Goal: Transaction & Acquisition: Book appointment/travel/reservation

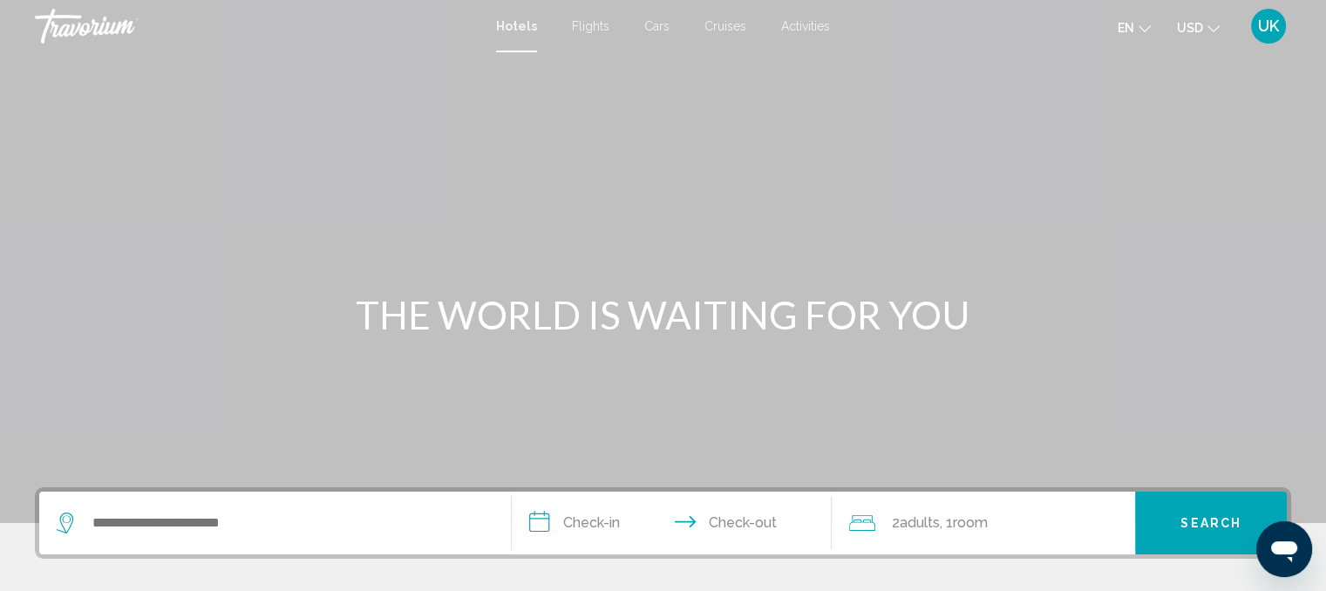
click at [1139, 25] on icon "Change language" at bounding box center [1144, 29] width 12 height 12
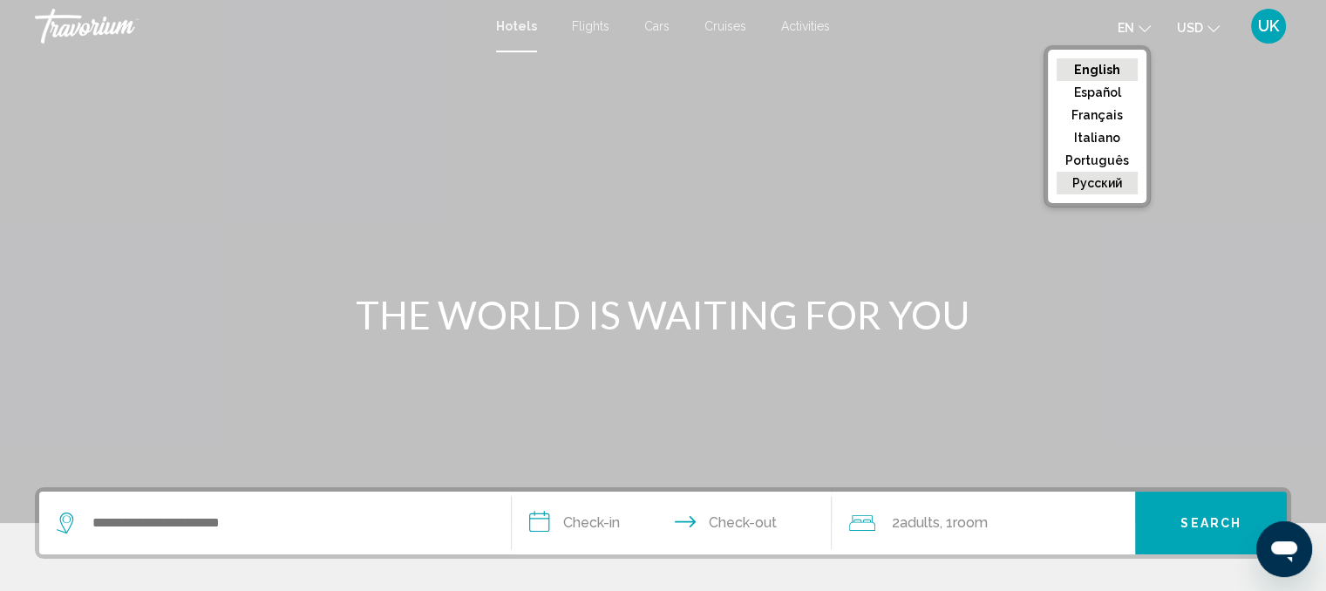
click at [1097, 190] on button "русский" at bounding box center [1096, 183] width 81 height 23
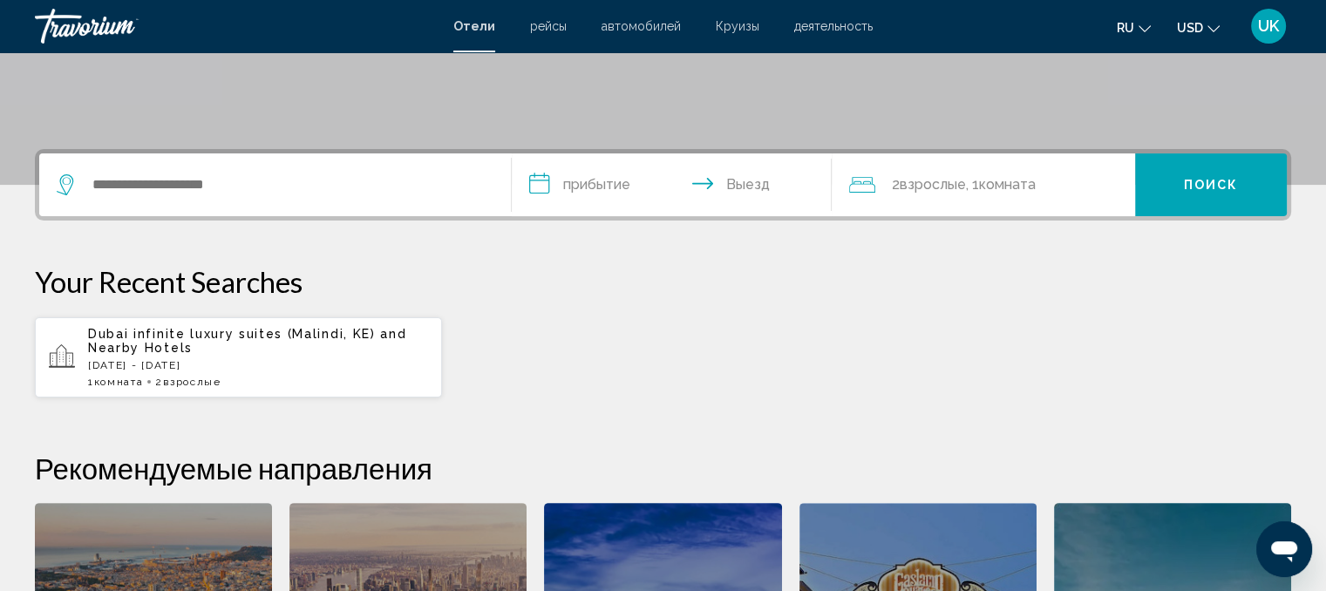
scroll to position [349, 0]
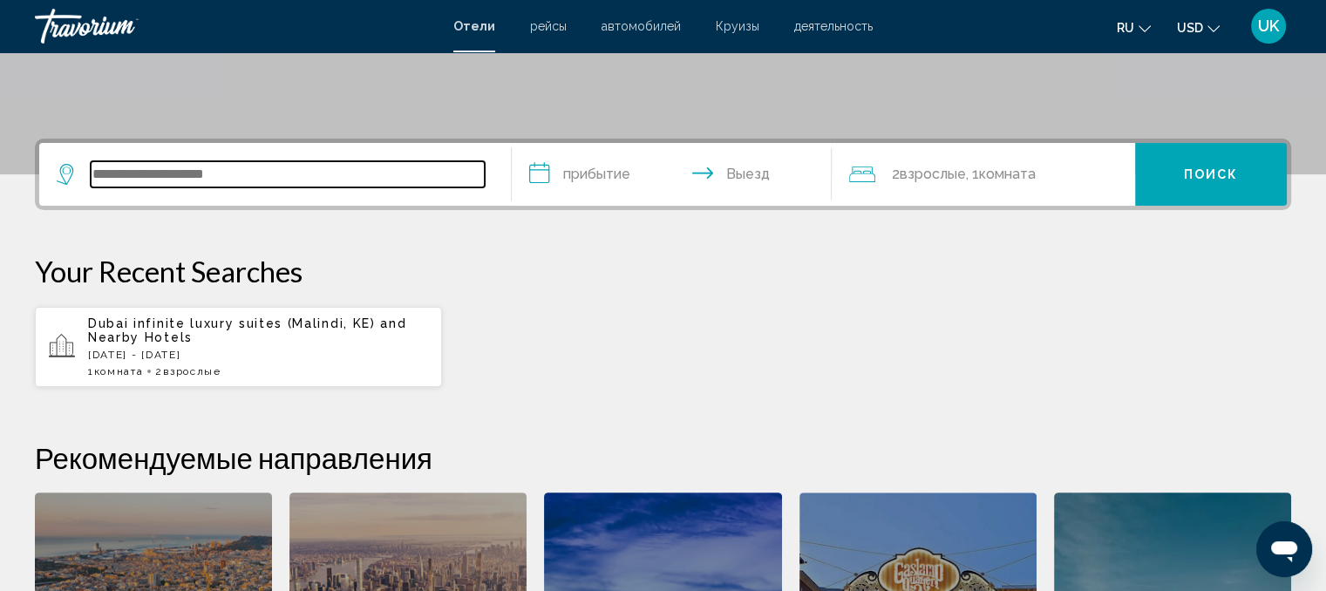
click at [143, 173] on input "Search widget" at bounding box center [288, 174] width 394 height 26
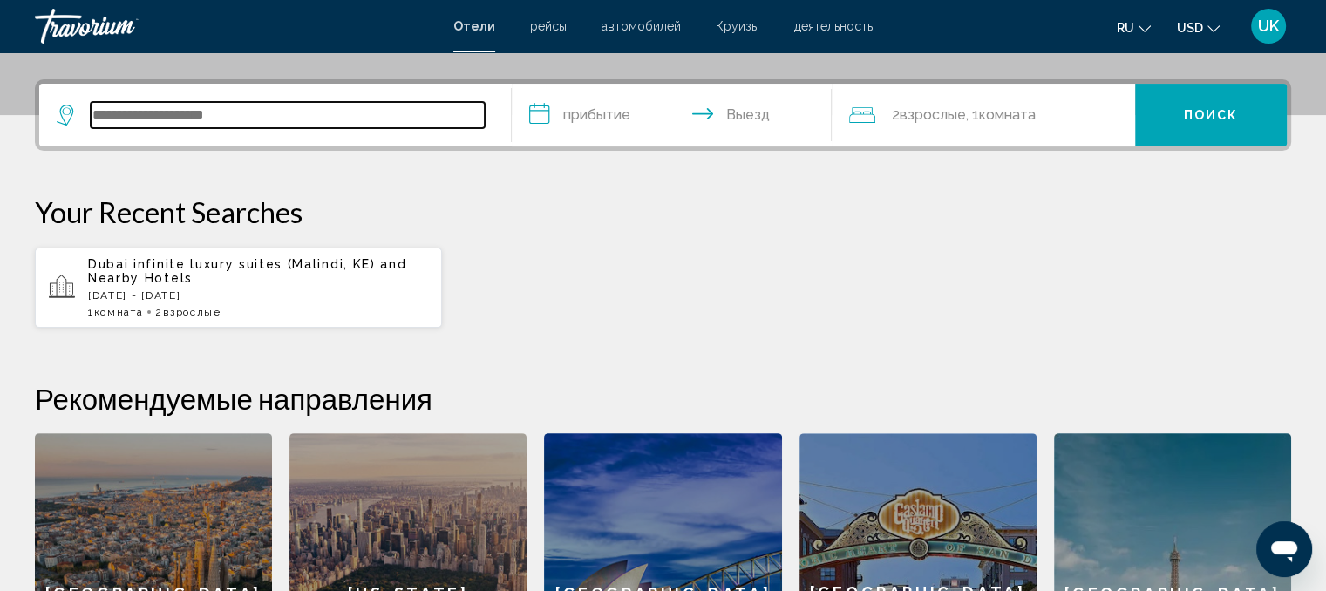
scroll to position [430, 0]
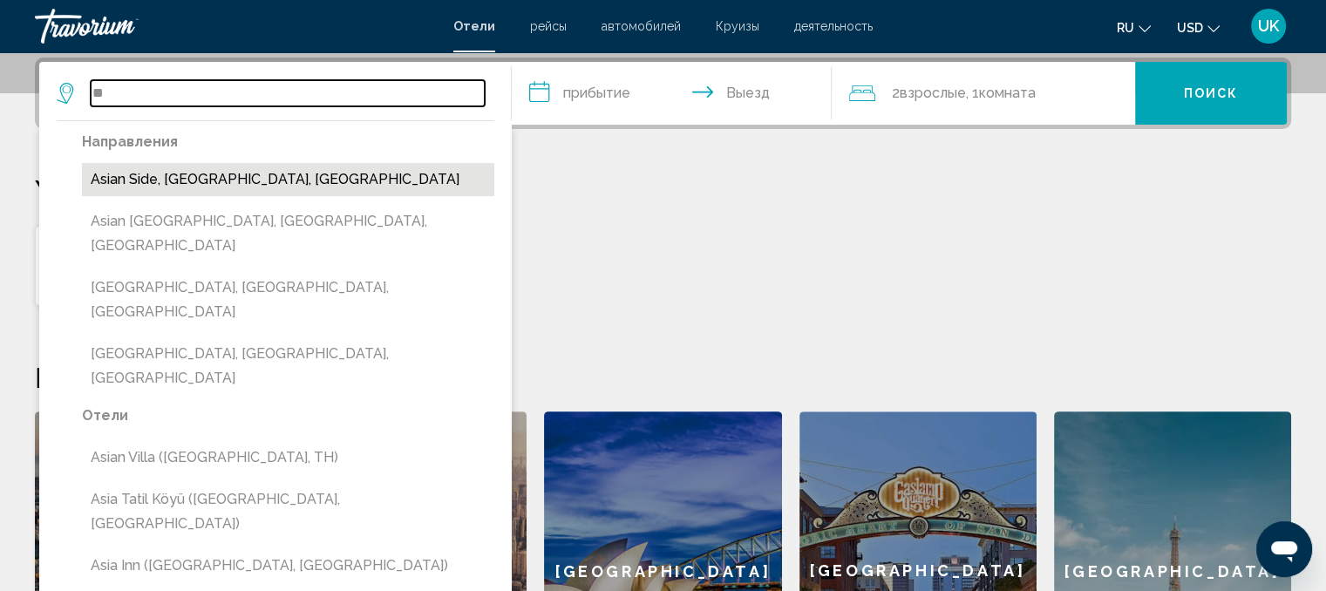
type input "*"
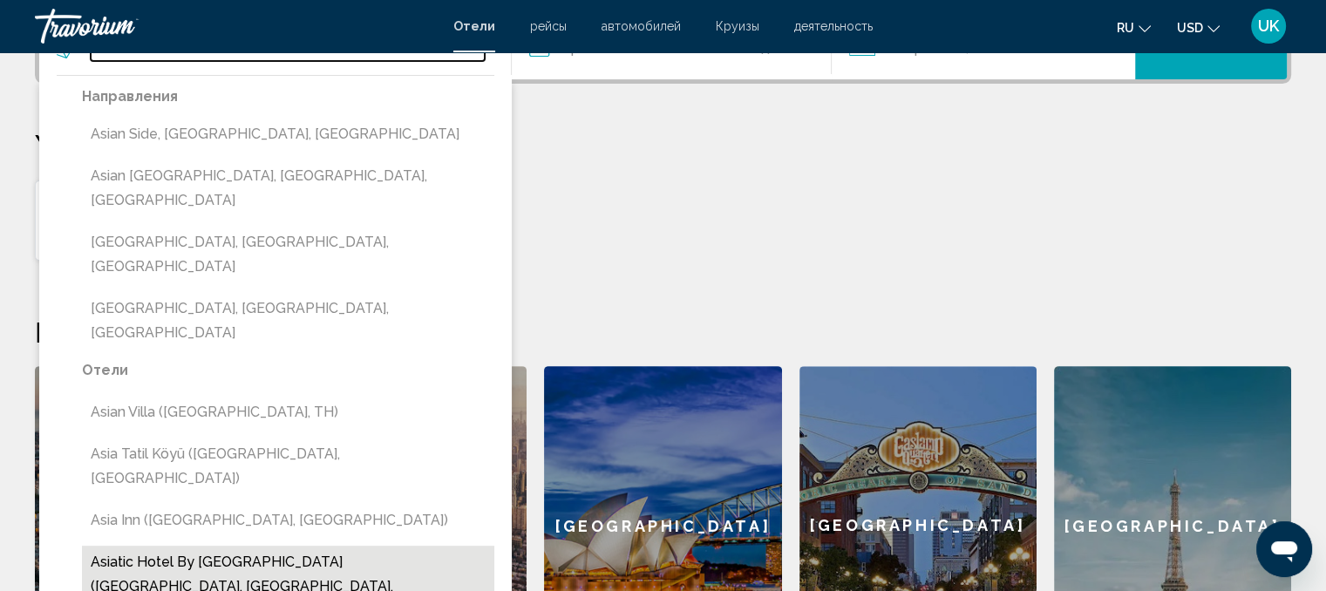
scroll to position [517, 0]
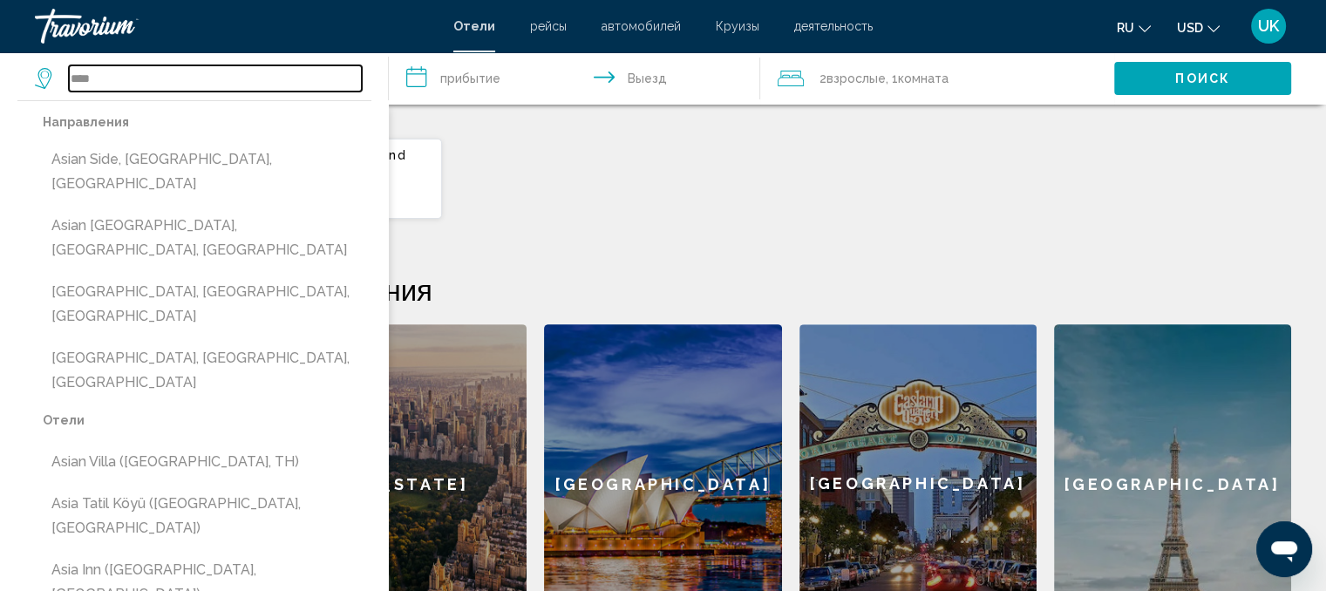
click at [130, 83] on input "****" at bounding box center [215, 78] width 293 height 26
type input "*"
click at [450, 268] on div "**********" at bounding box center [663, 306] width 1326 height 673
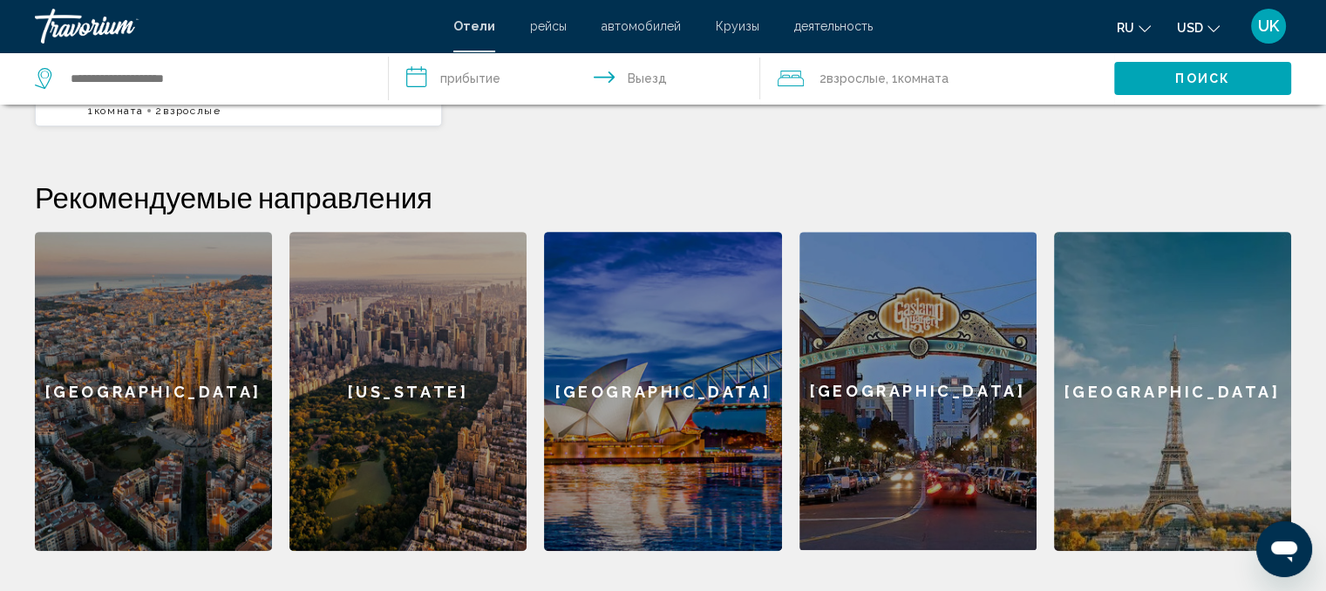
scroll to position [651, 0]
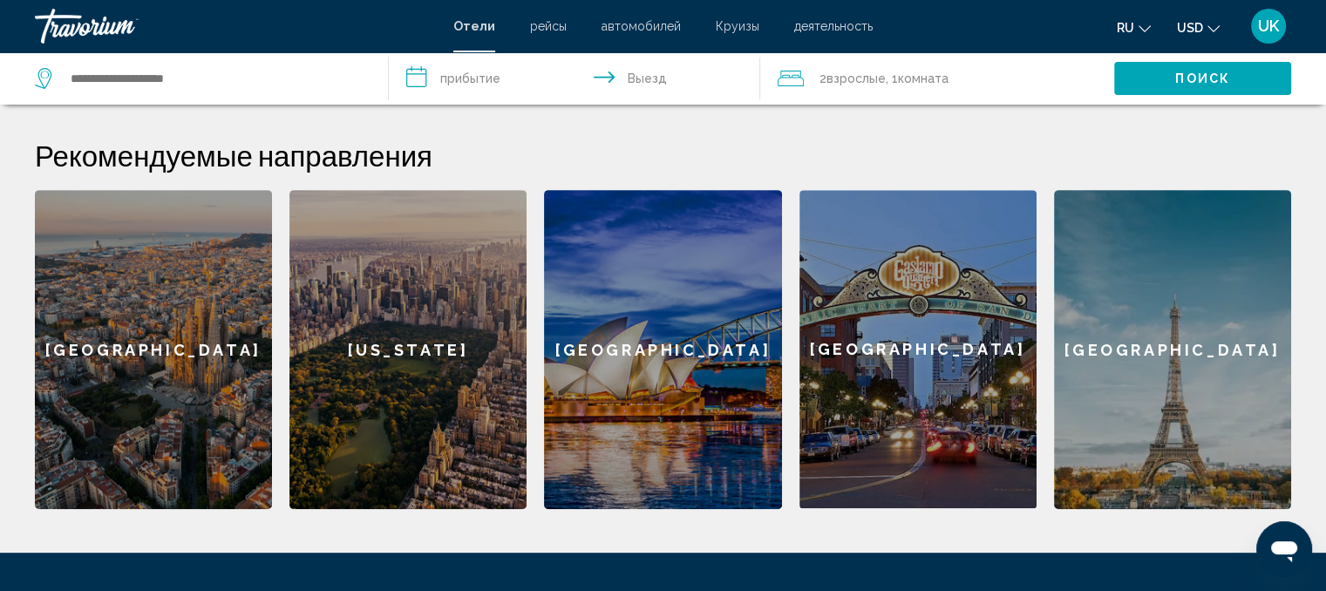
click at [159, 336] on div "[GEOGRAPHIC_DATA]" at bounding box center [153, 349] width 237 height 319
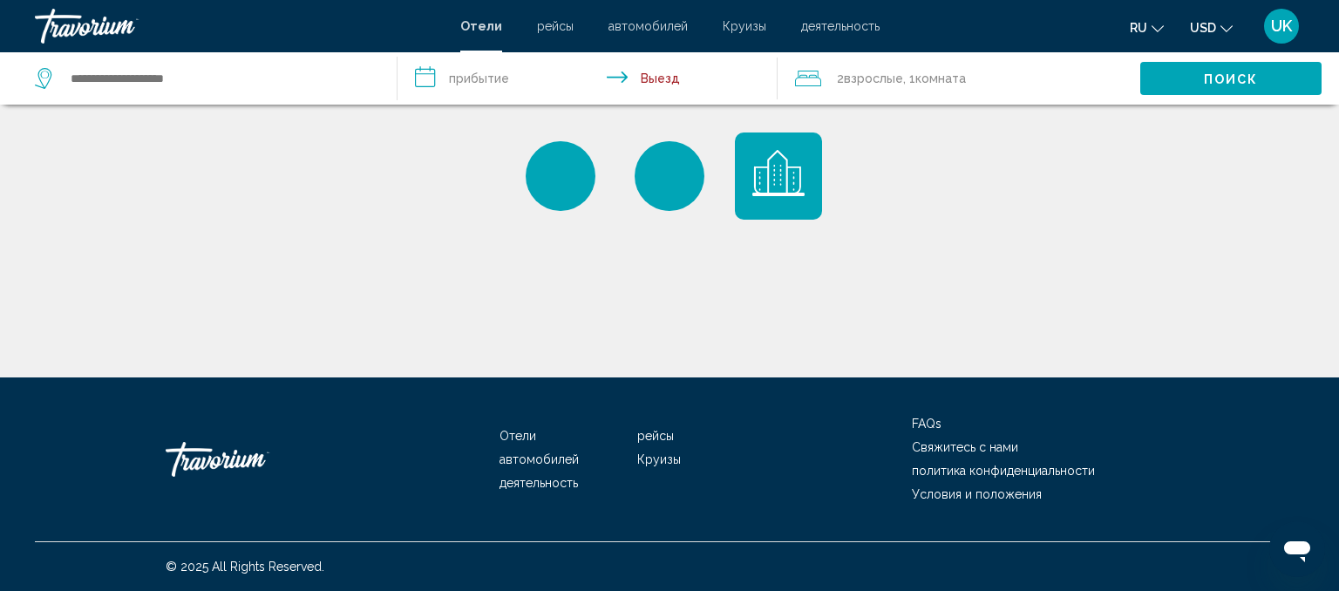
type input "**********"
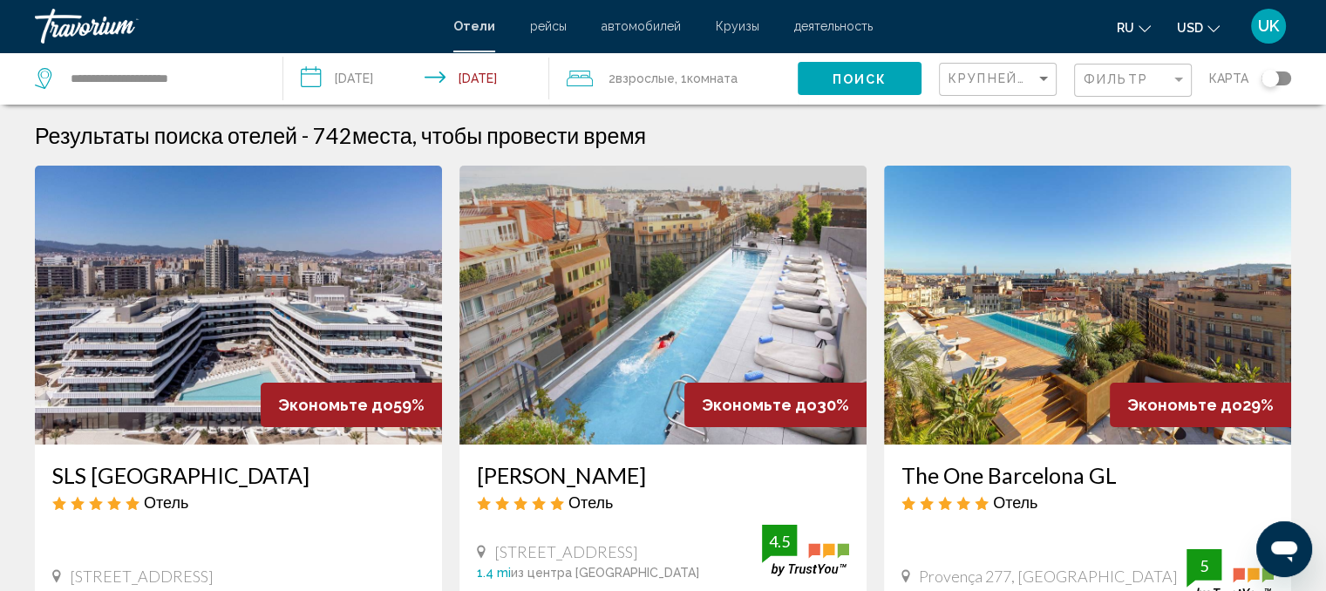
click at [233, 322] on img "Main content" at bounding box center [238, 305] width 407 height 279
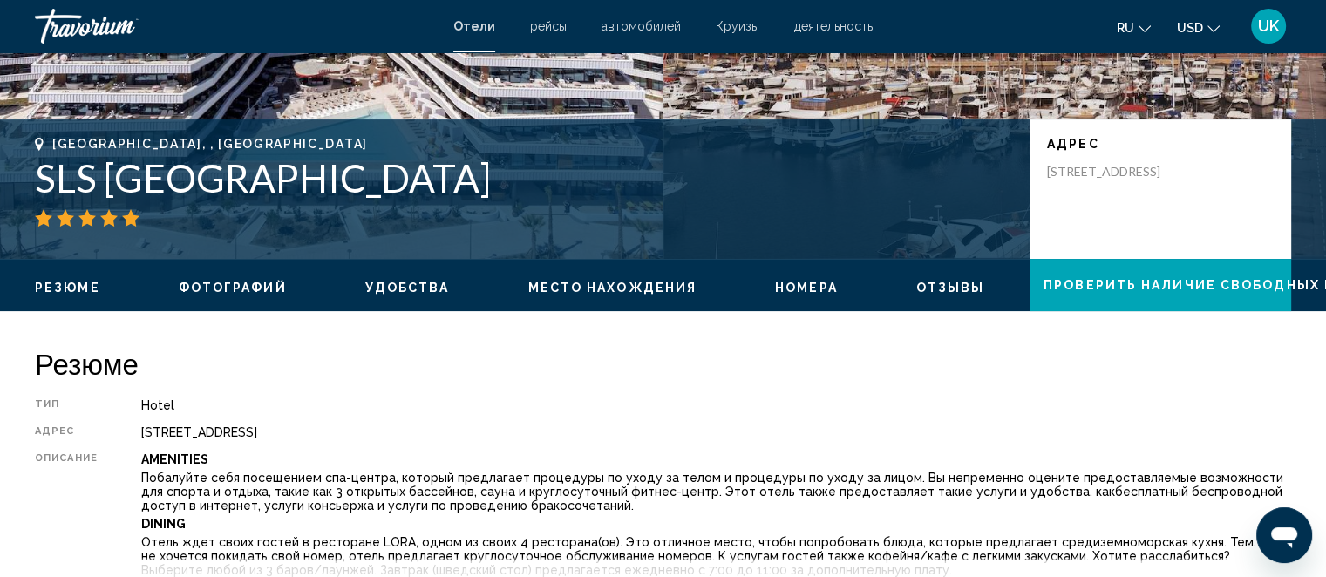
scroll to position [87, 0]
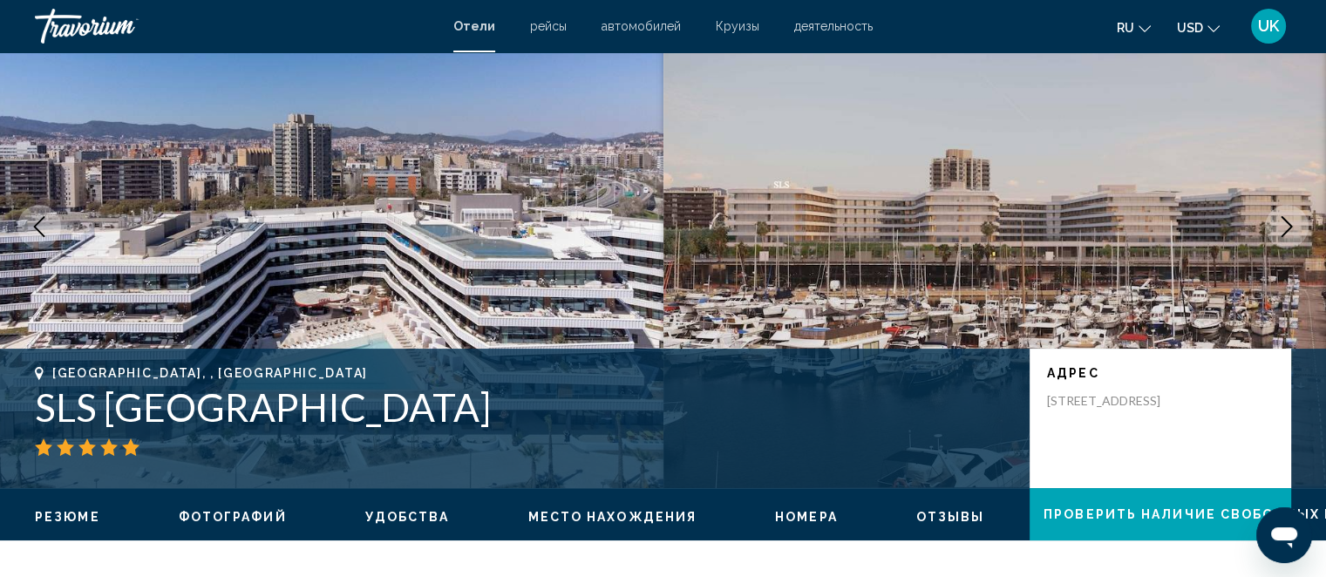
click at [1284, 227] on icon "Next image" at bounding box center [1286, 226] width 21 height 21
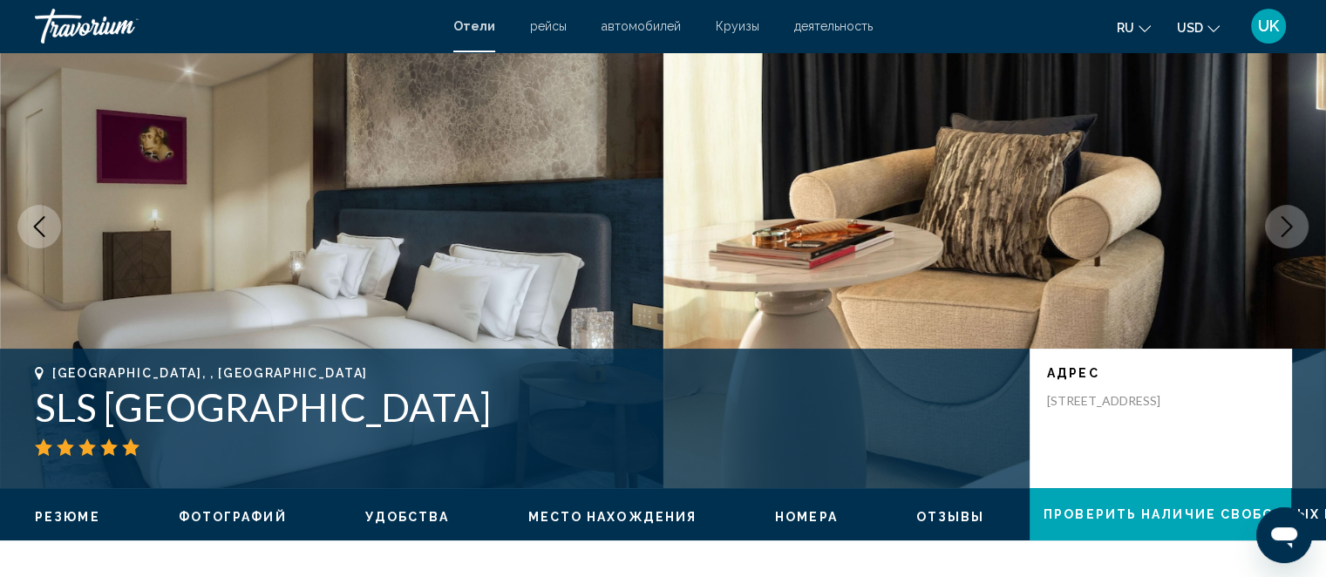
click at [1289, 227] on icon "Next image" at bounding box center [1286, 226] width 11 height 21
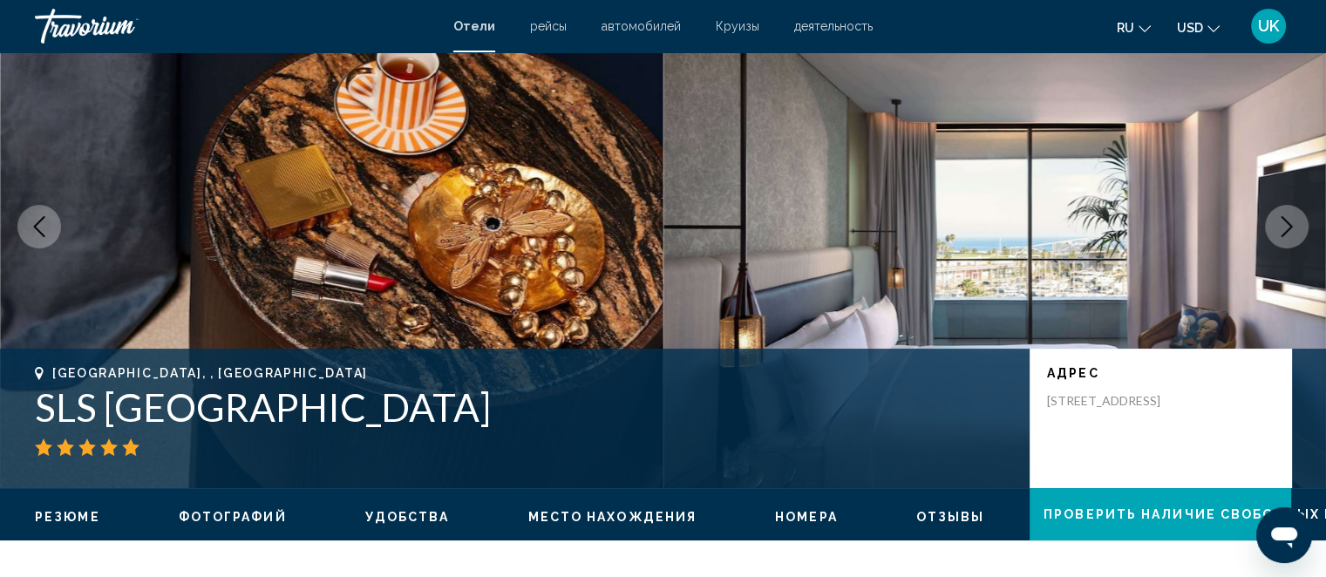
click at [1297, 227] on button "Next image" at bounding box center [1287, 227] width 44 height 44
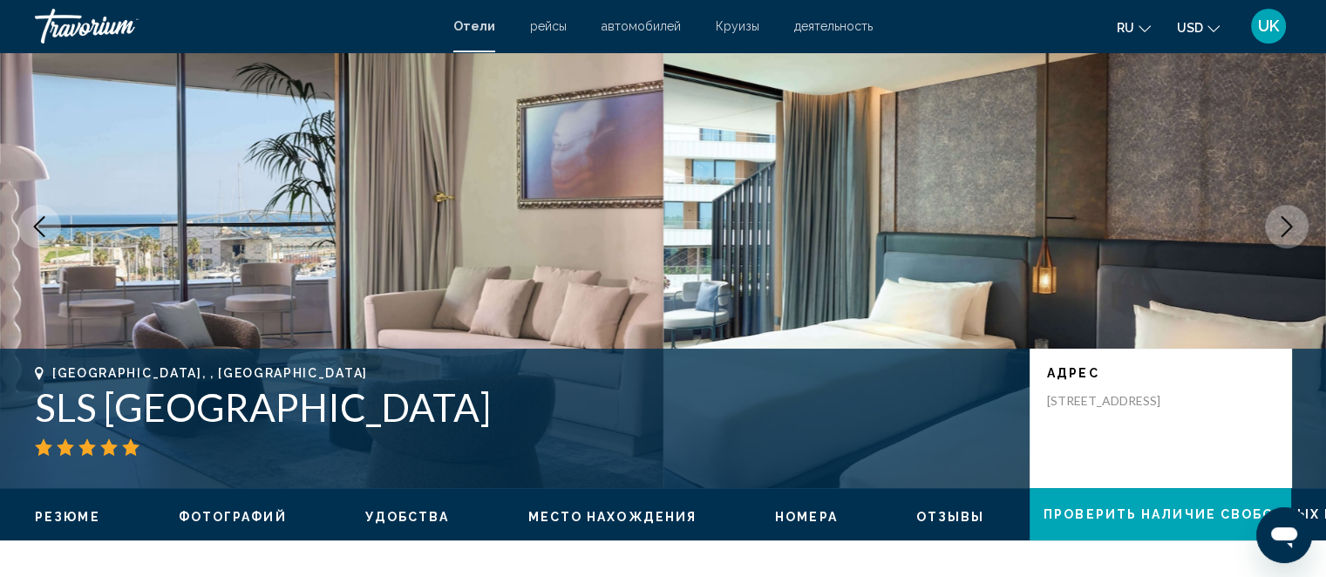
click at [1297, 227] on button "Next image" at bounding box center [1287, 227] width 44 height 44
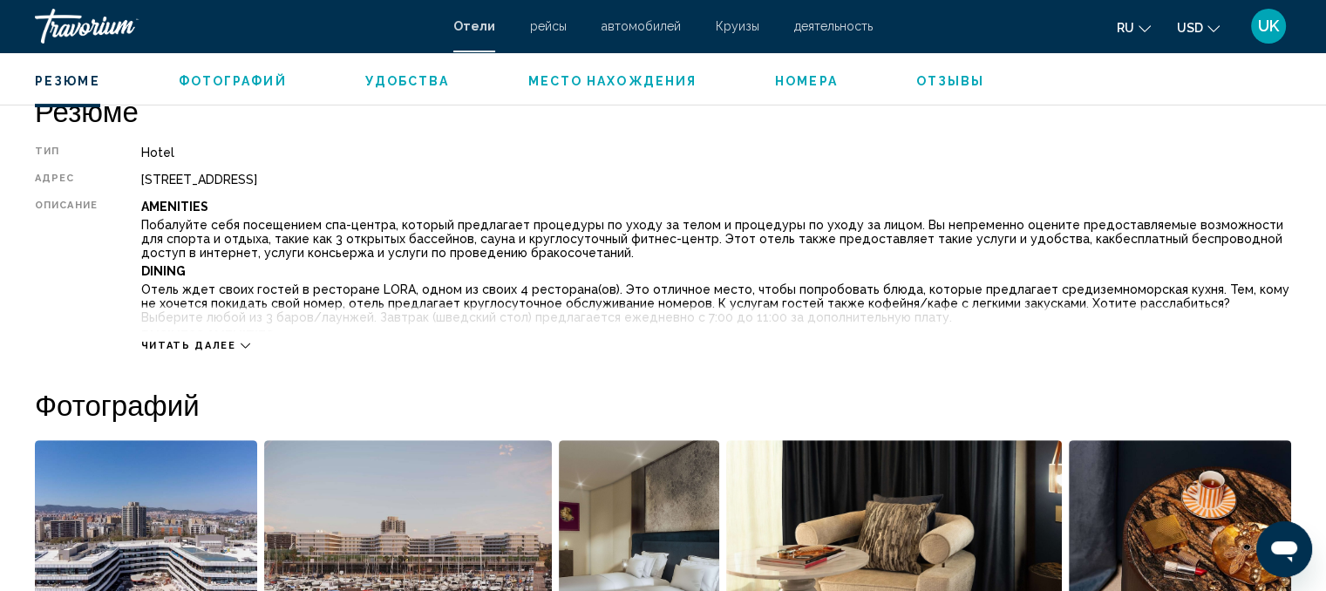
scroll to position [610, 0]
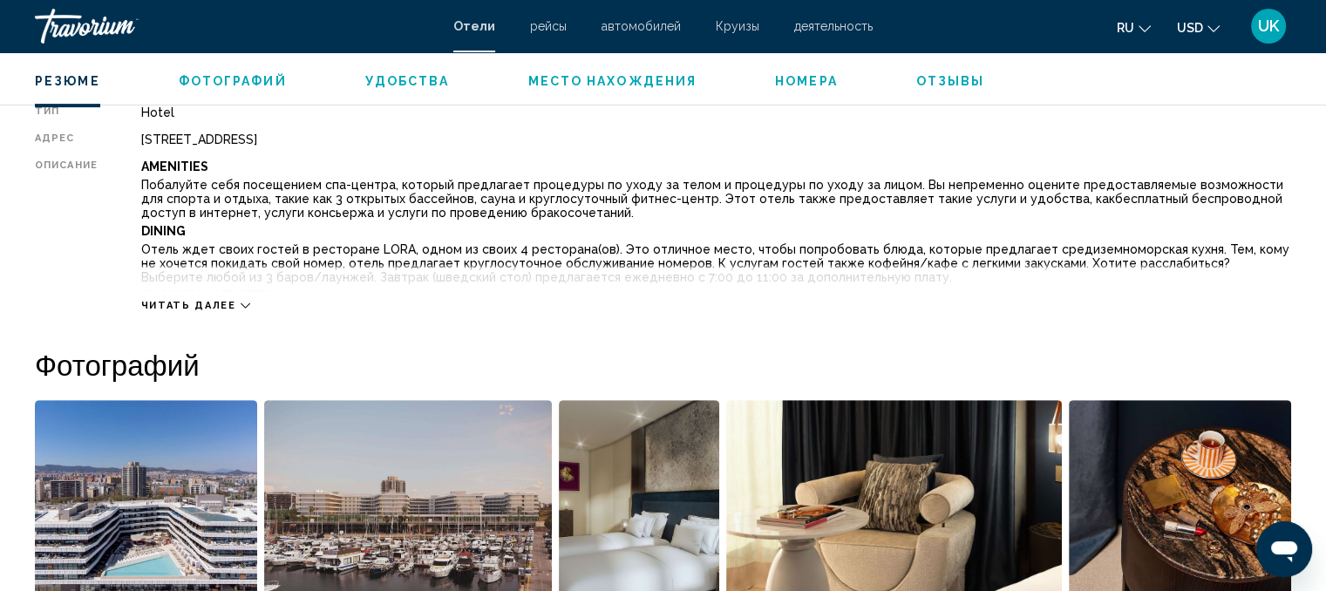
click at [241, 304] on icon "Main content" at bounding box center [246, 306] width 10 height 10
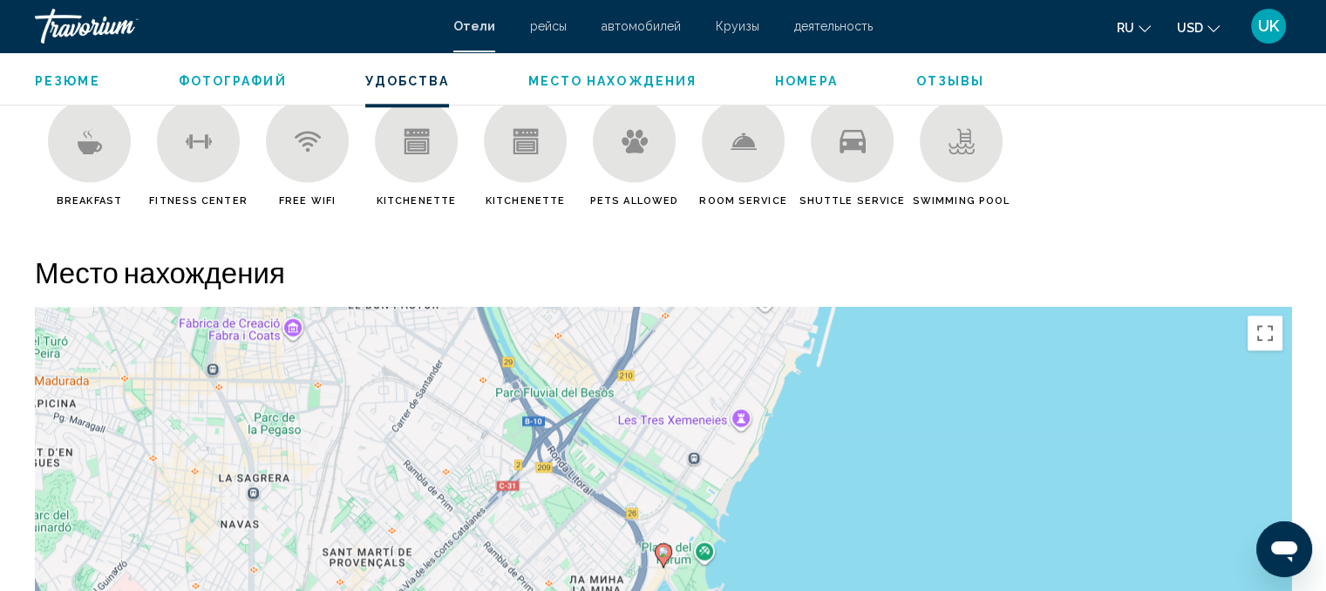
scroll to position [1917, 0]
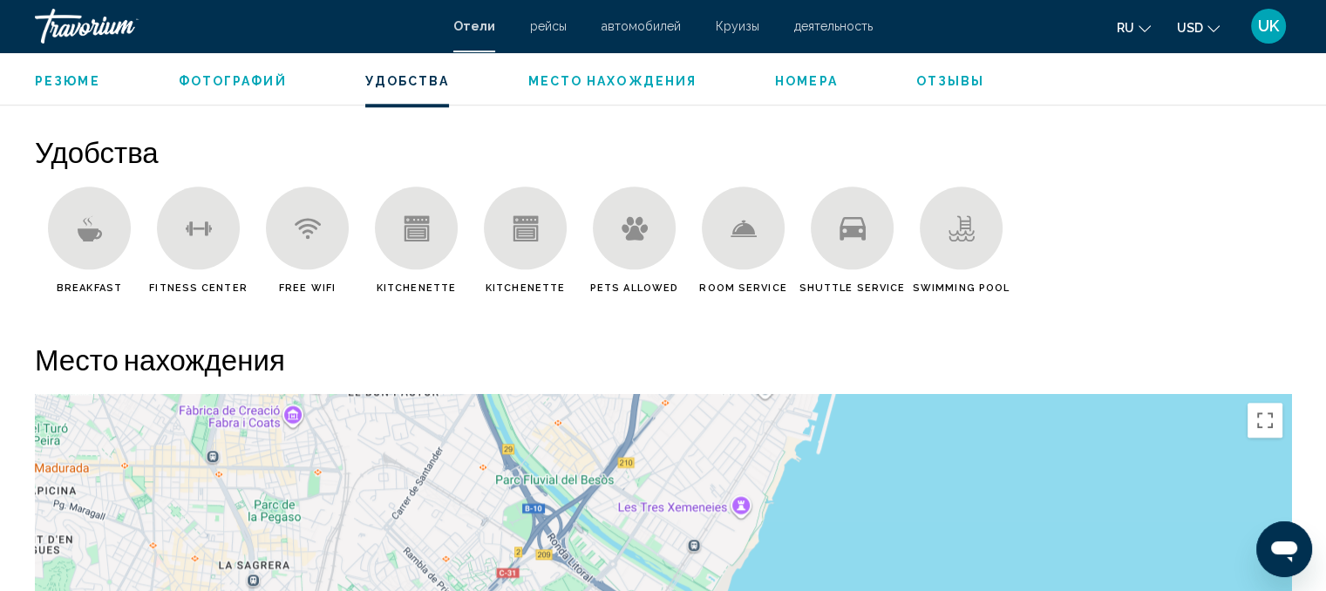
click at [565, 78] on span "Место нахождения" at bounding box center [611, 81] width 169 height 14
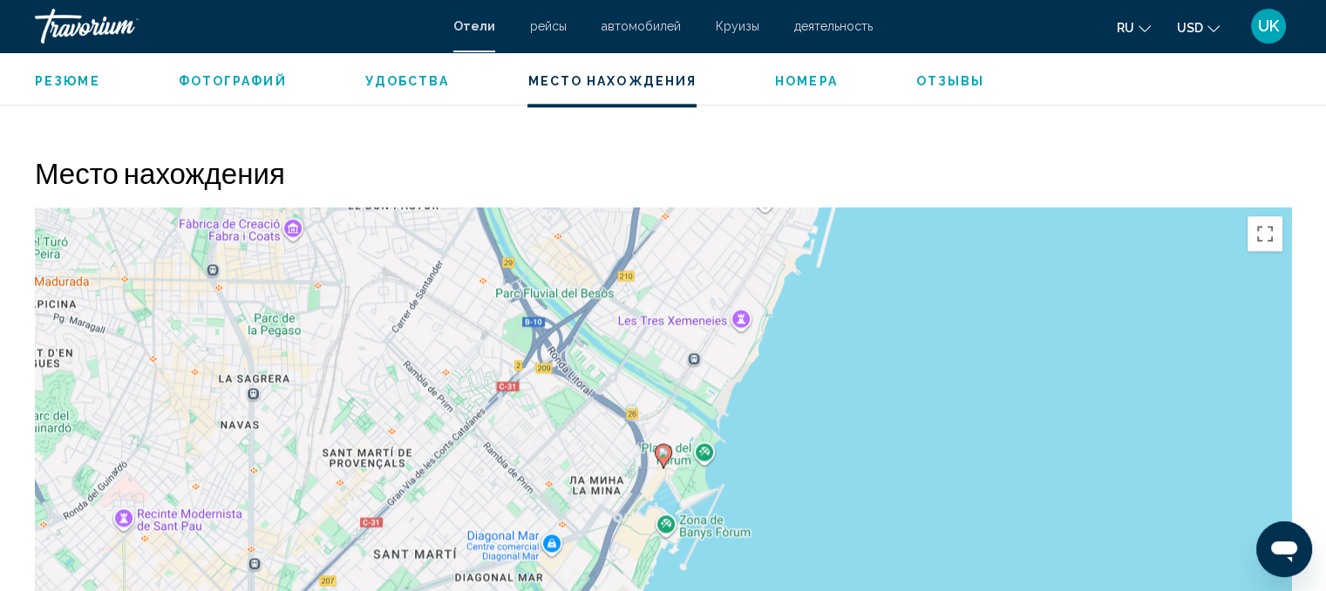
scroll to position [2141, 0]
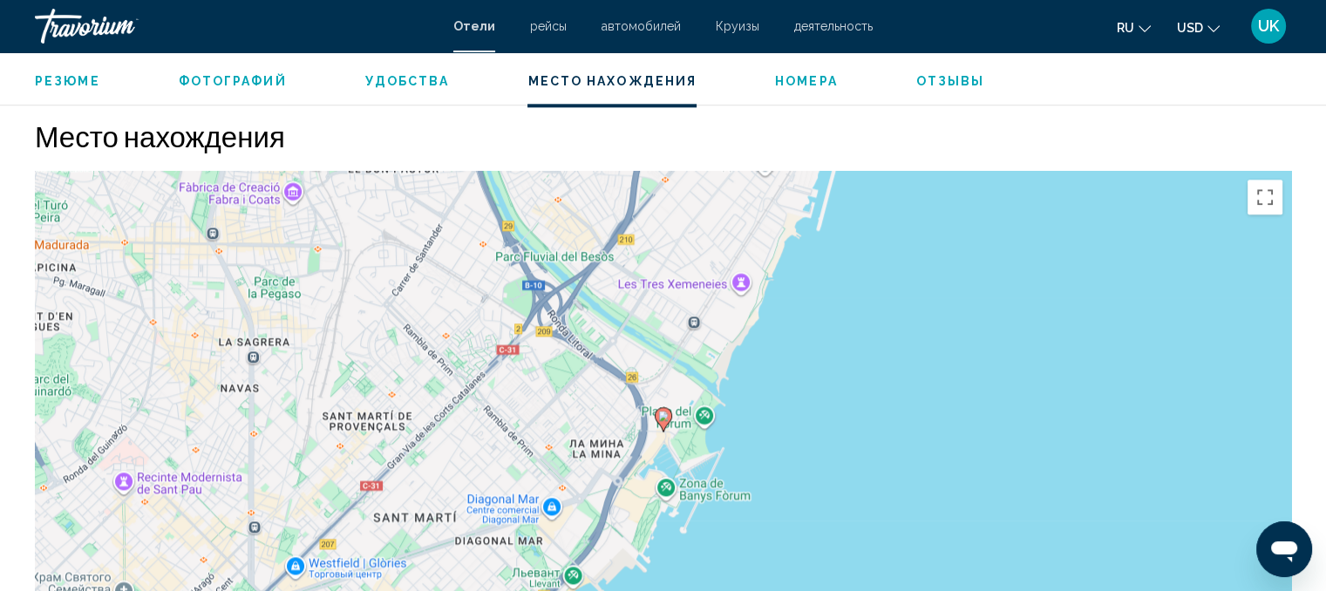
click at [790, 75] on span "Номера" at bounding box center [806, 81] width 63 height 14
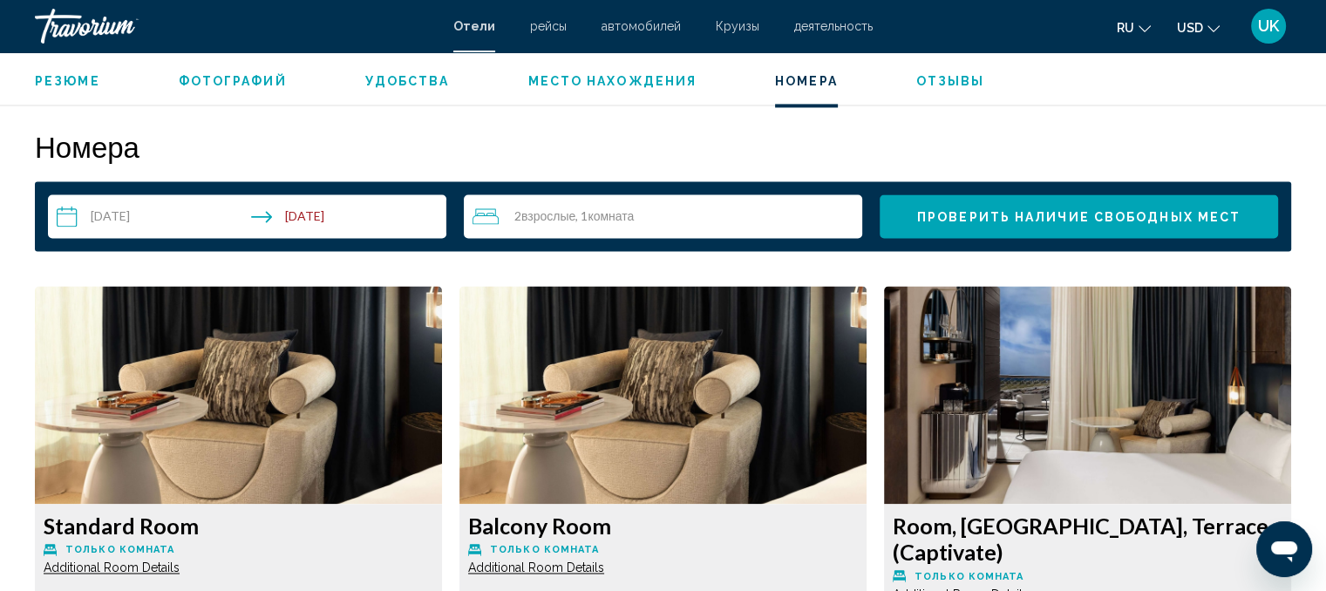
scroll to position [2751, 0]
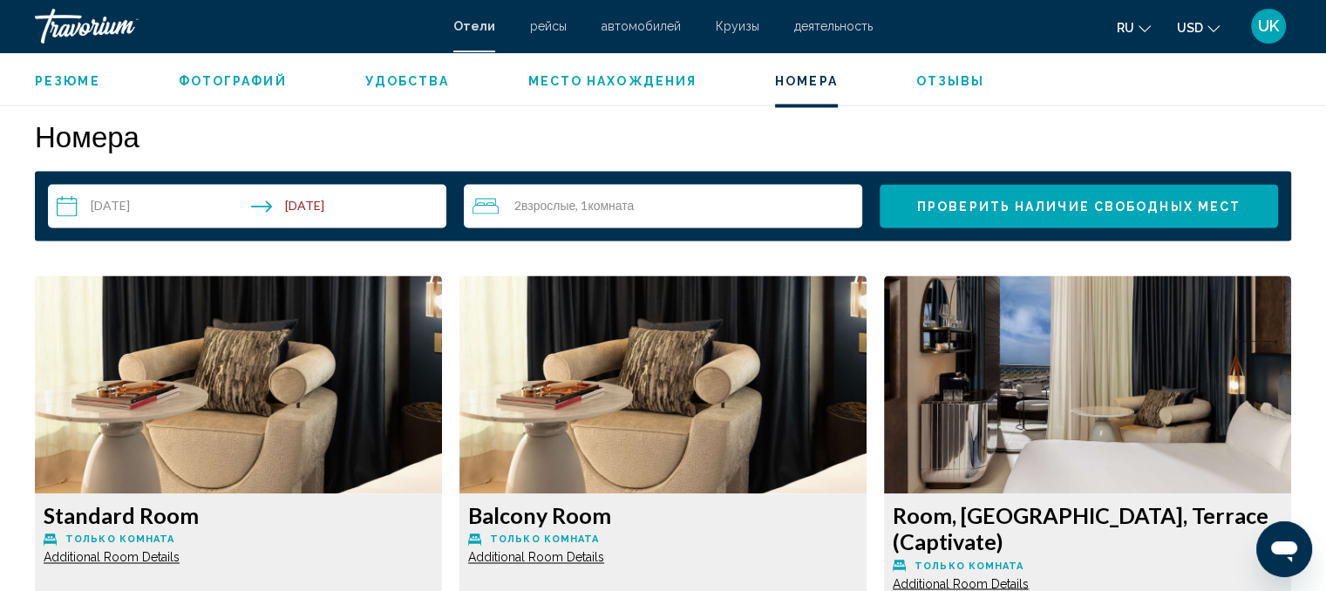
click at [941, 76] on span "Отзывы" at bounding box center [950, 81] width 69 height 14
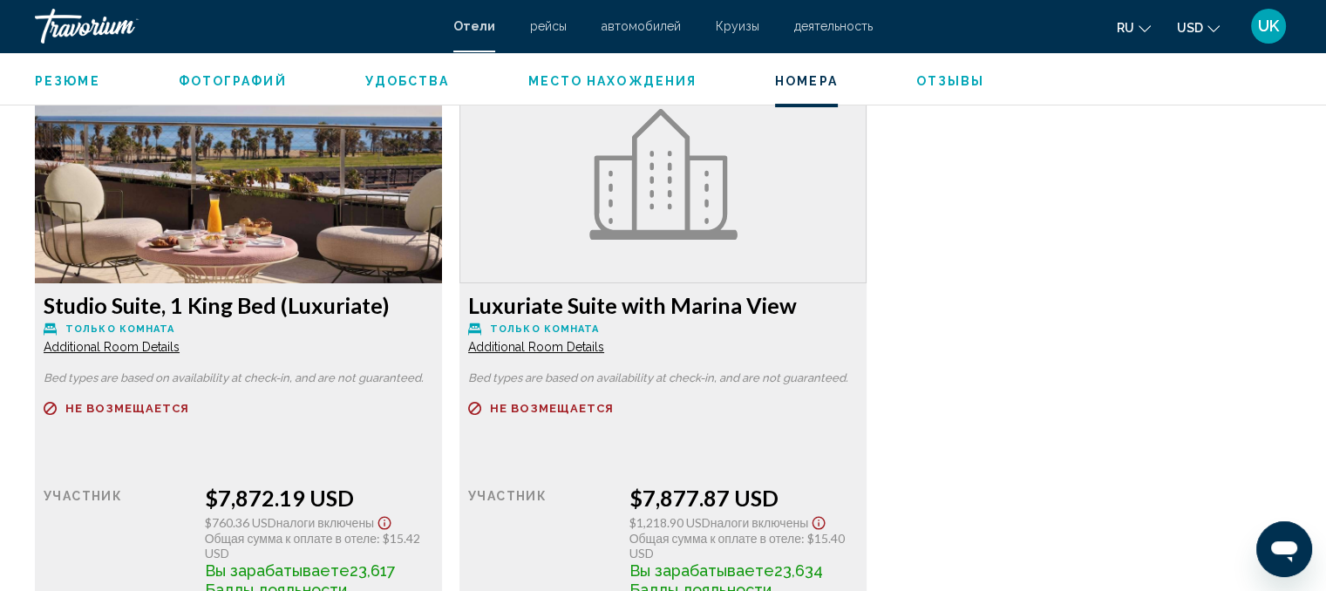
scroll to position [6761, 0]
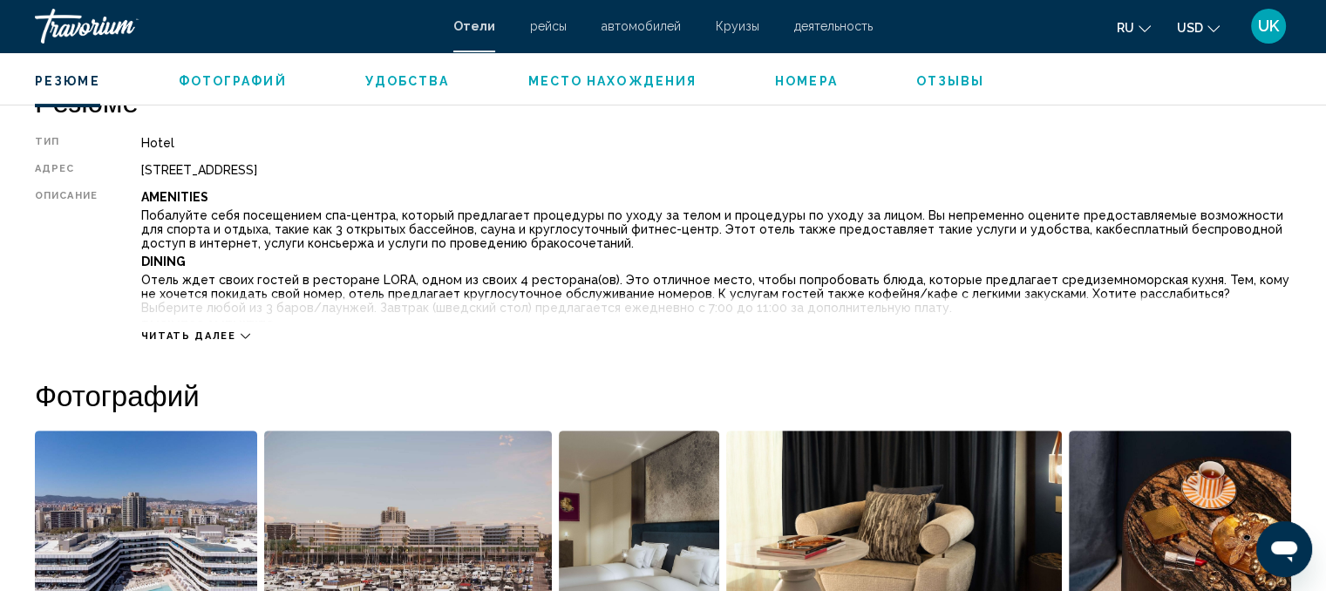
scroll to position [610, 0]
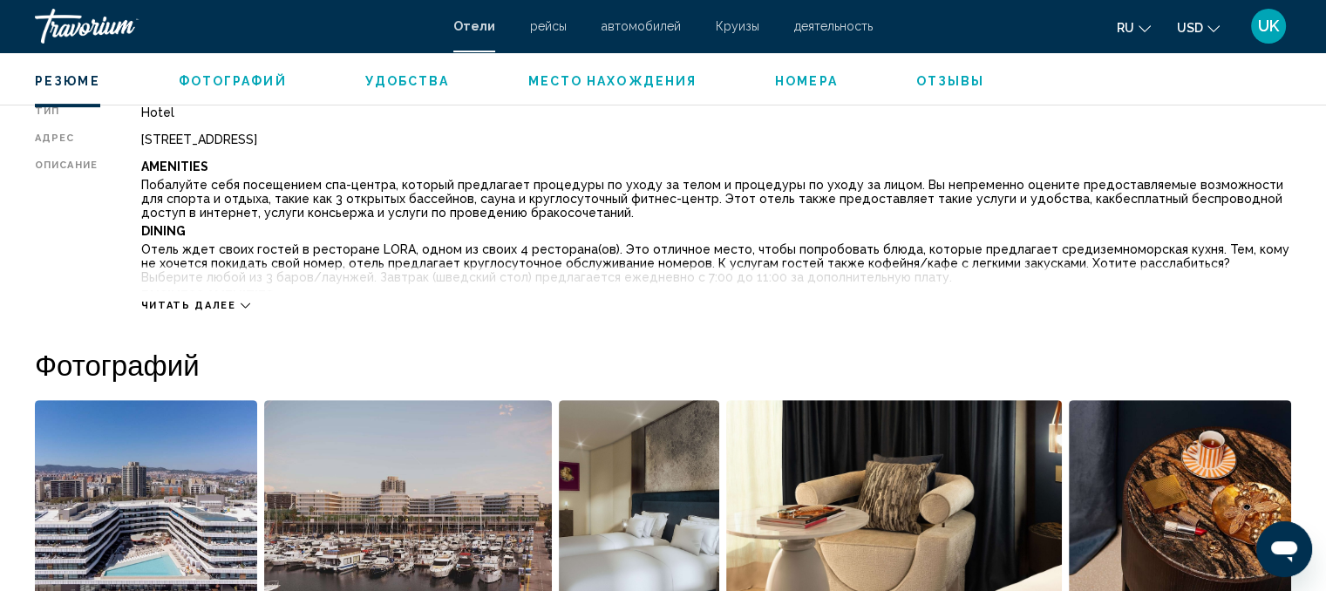
click at [234, 302] on div "Читать далее" at bounding box center [195, 305] width 109 height 11
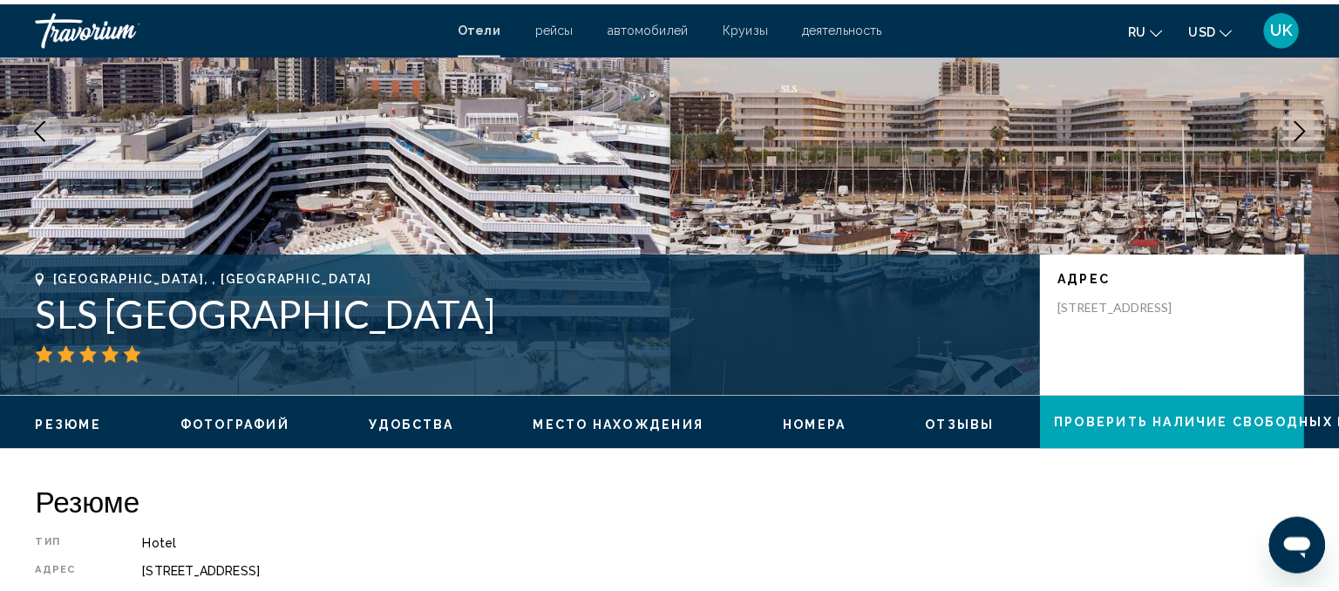
scroll to position [0, 0]
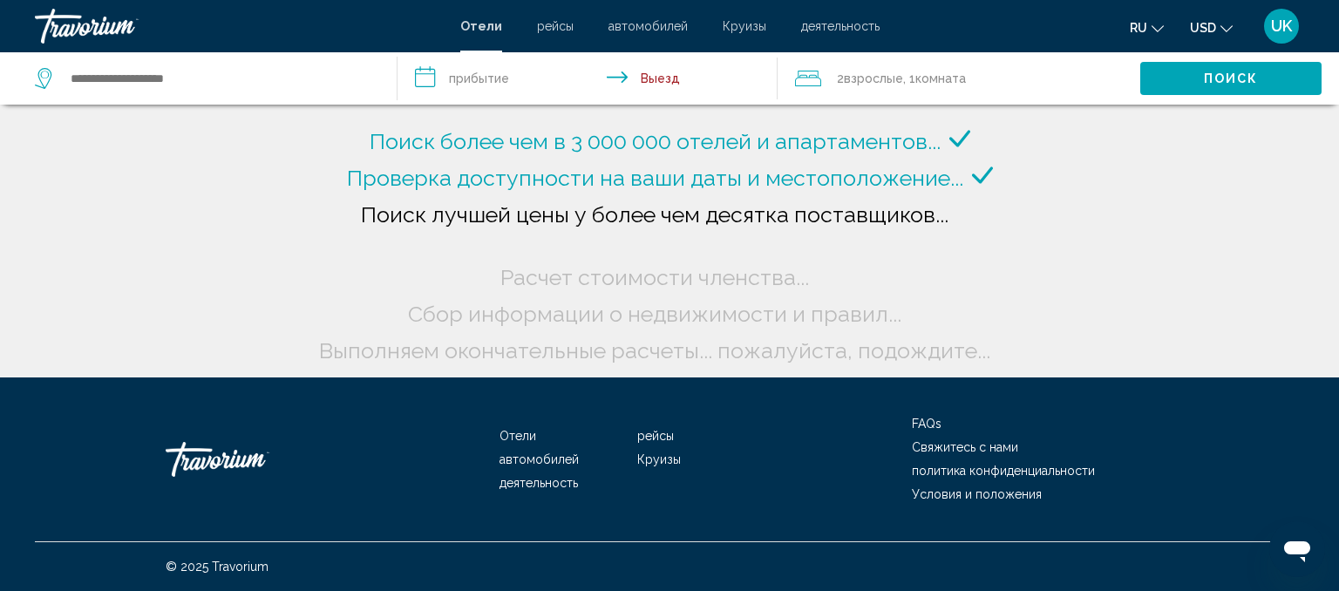
click at [816, 80] on icon "Travelers: 2 adults, 0 children" at bounding box center [808, 78] width 26 height 21
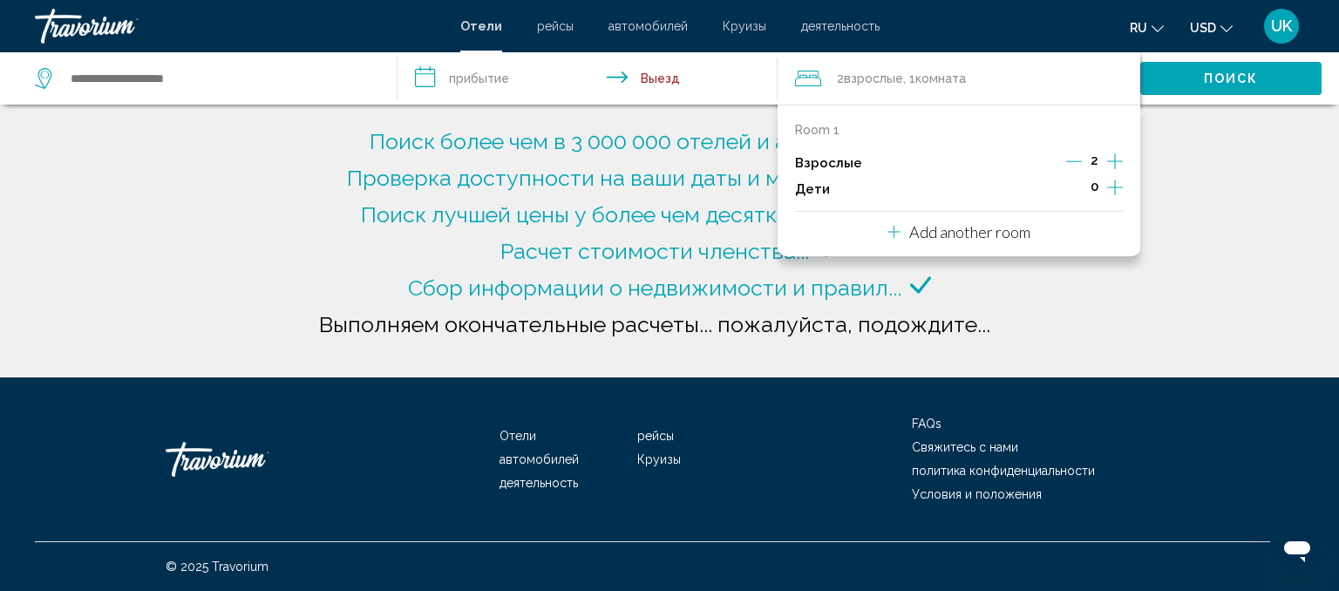
click at [1112, 186] on icon "Increment children" at bounding box center [1115, 187] width 16 height 21
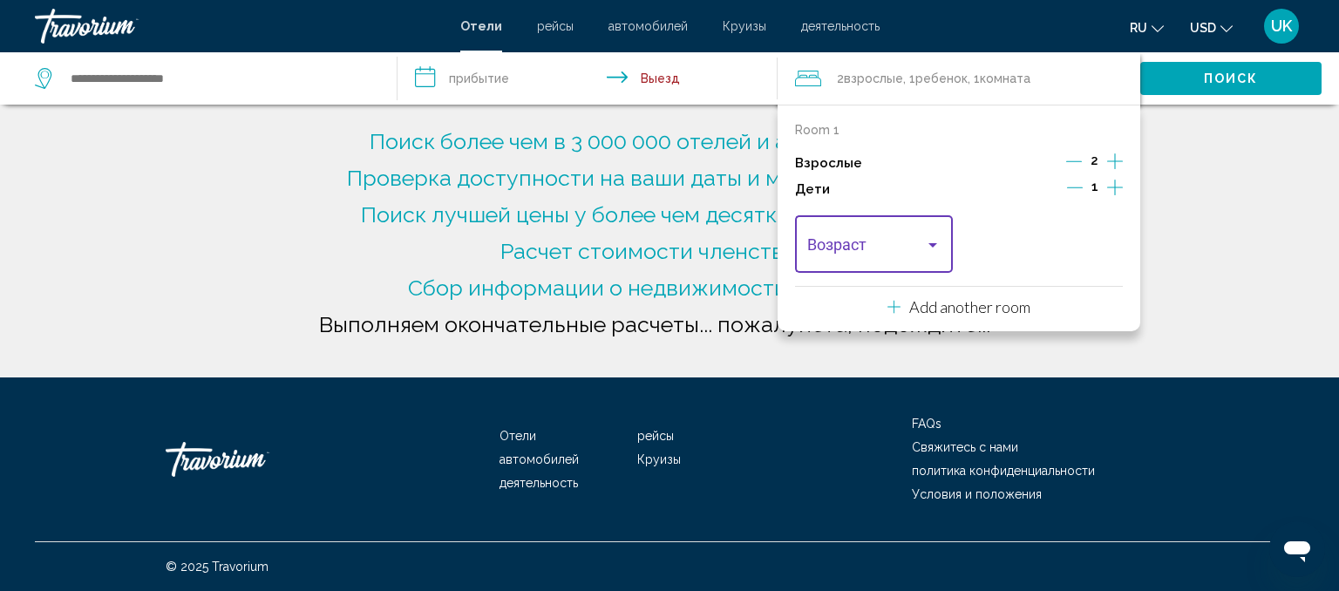
click at [927, 248] on div "Travelers: 2 adults, 1 child" at bounding box center [933, 245] width 16 height 14
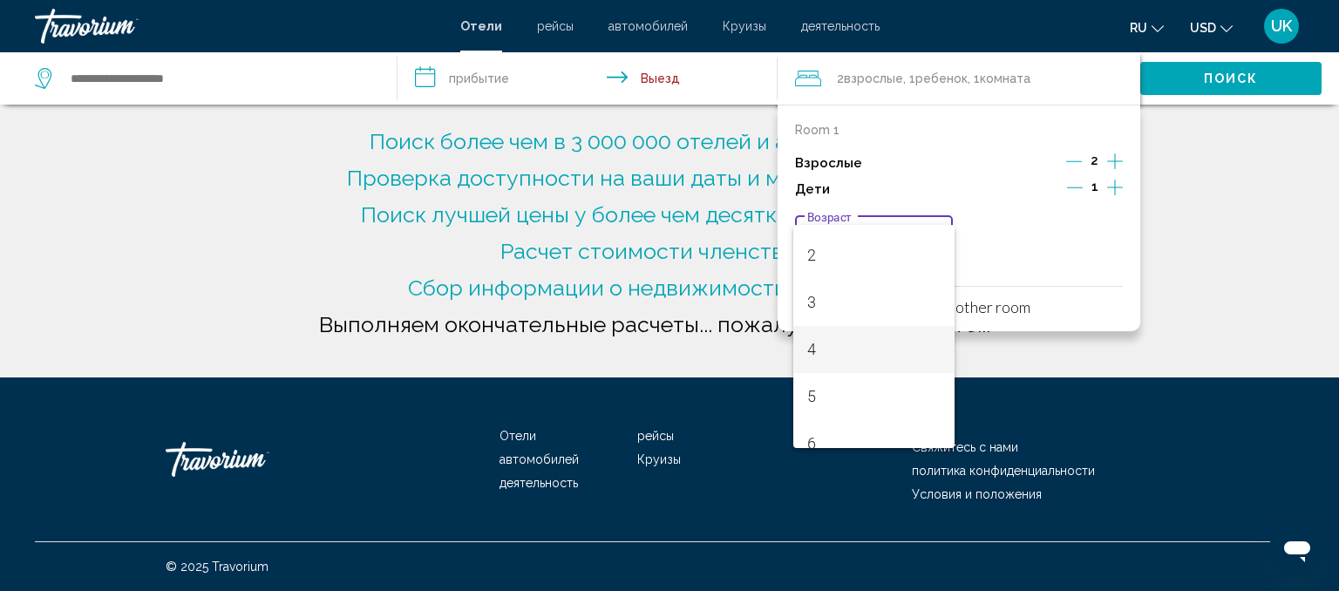
type input "**********"
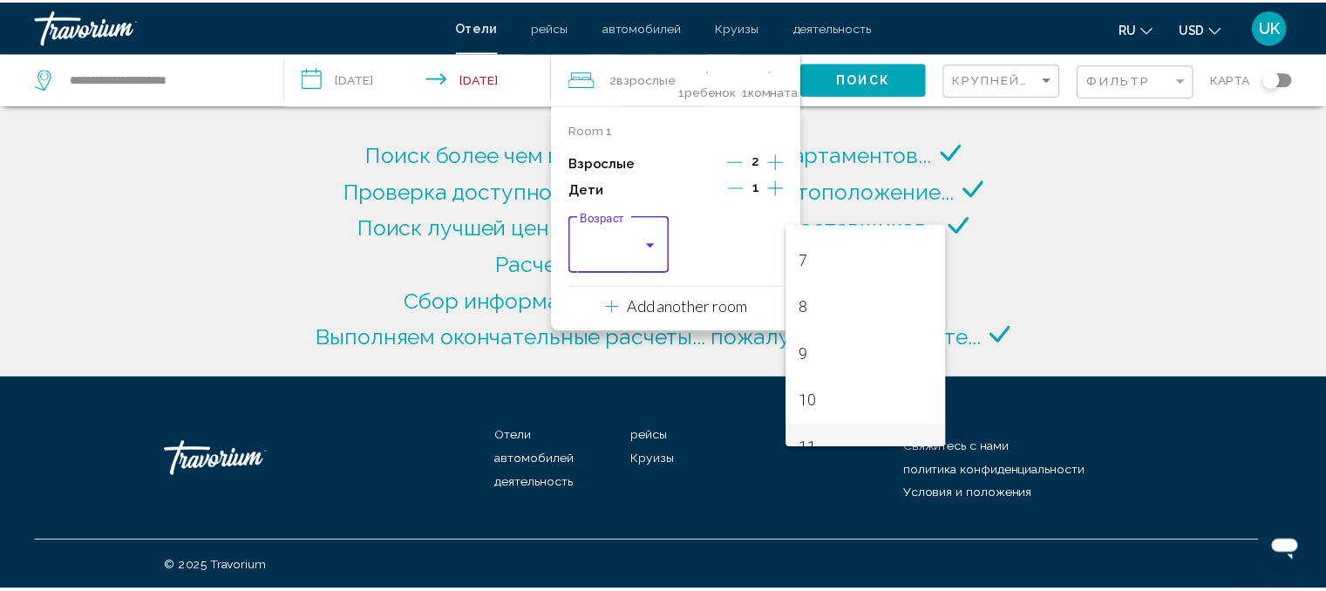
scroll to position [349, 0]
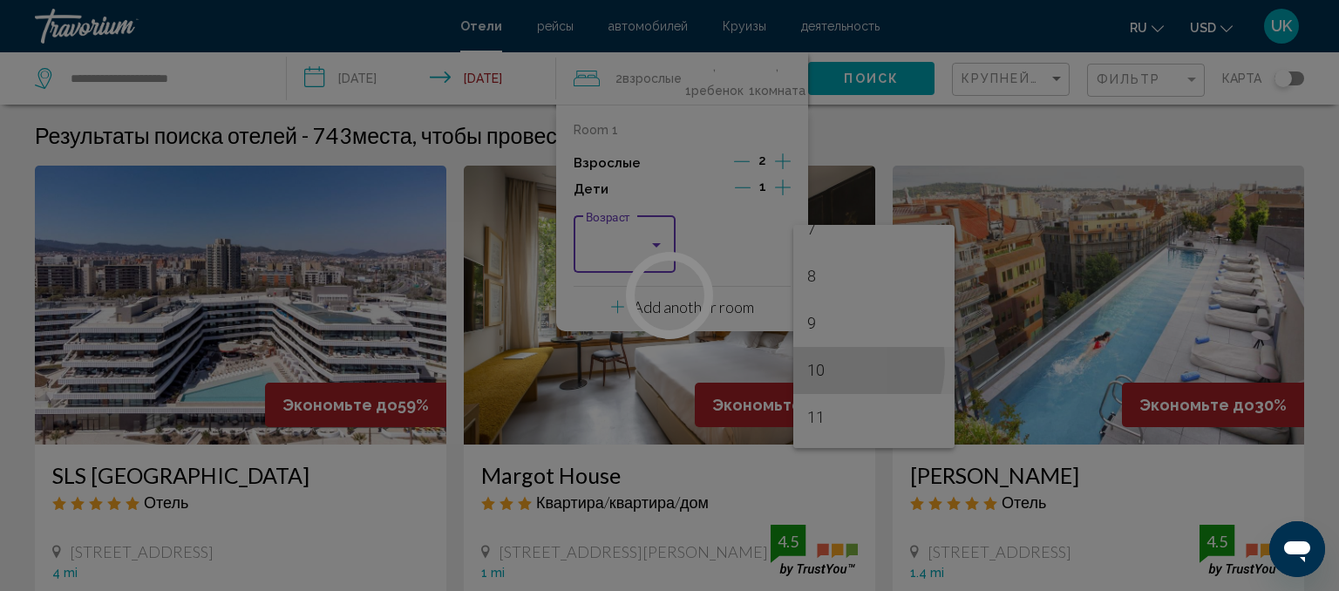
click at [820, 363] on body "**********" at bounding box center [669, 295] width 1339 height 591
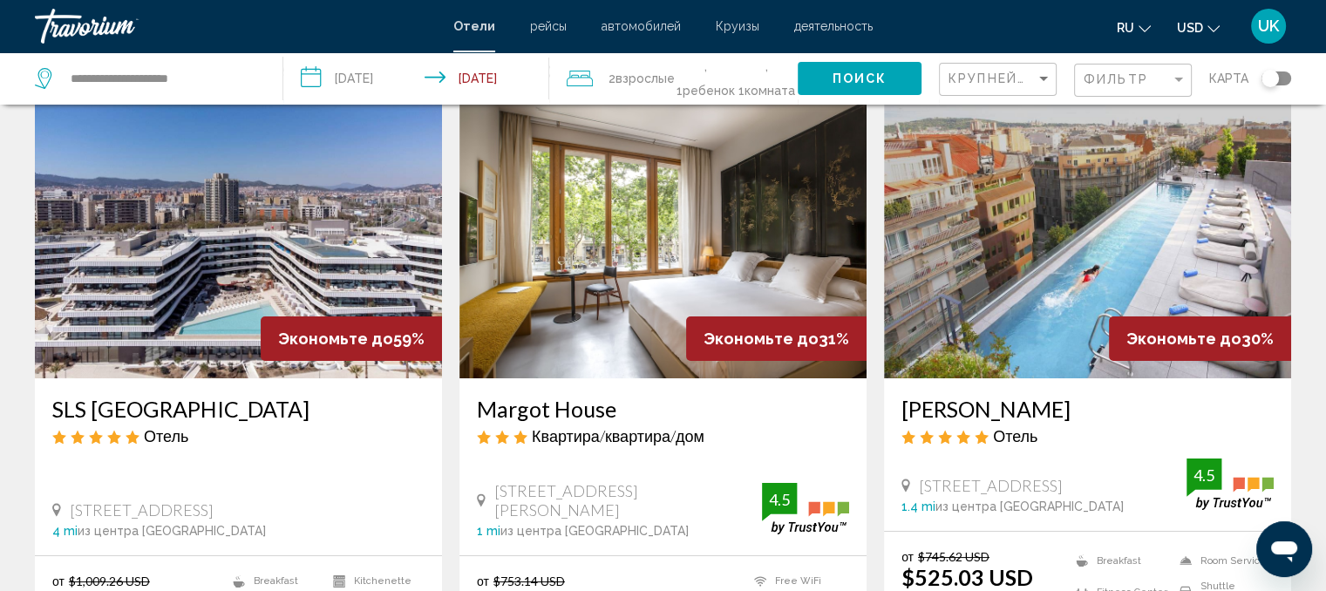
scroll to position [0, 0]
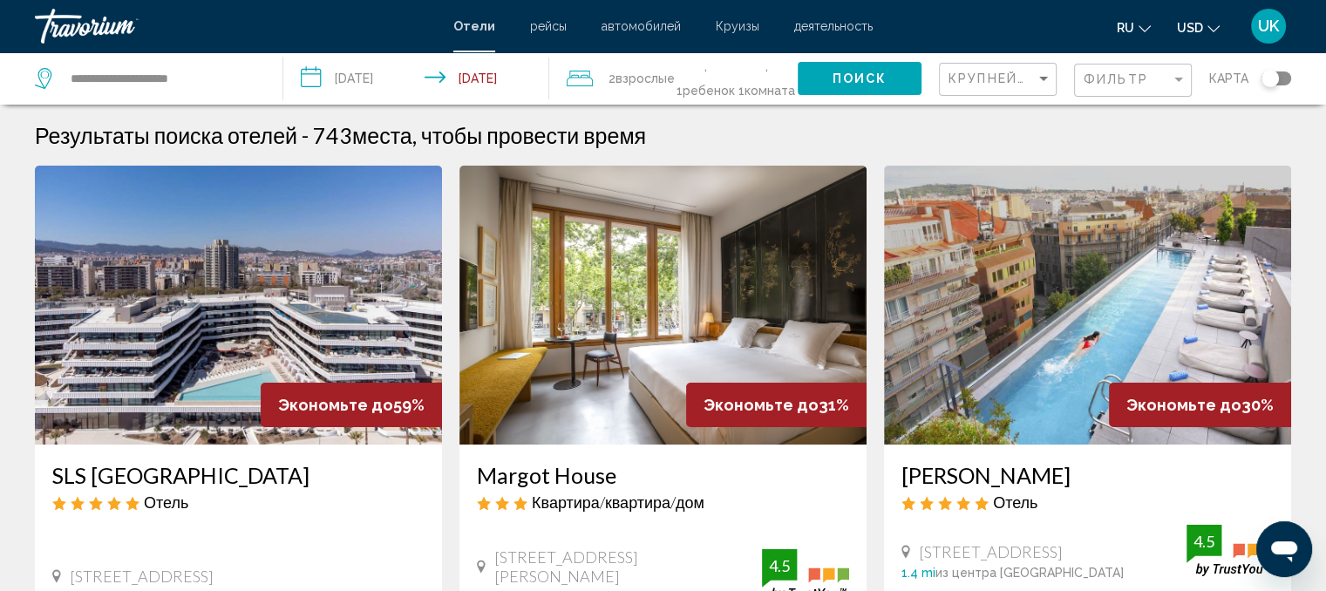
click at [73, 26] on div "Travorium" at bounding box center [122, 26] width 174 height 35
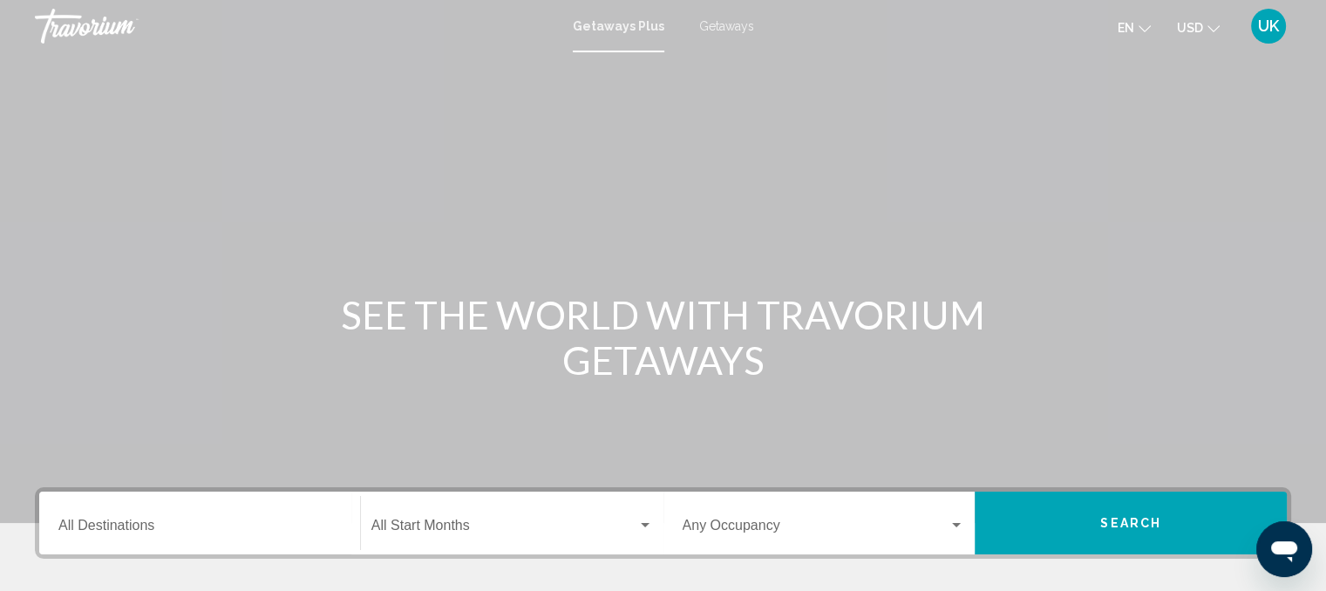
click at [722, 26] on span "Getaways" at bounding box center [726, 26] width 55 height 14
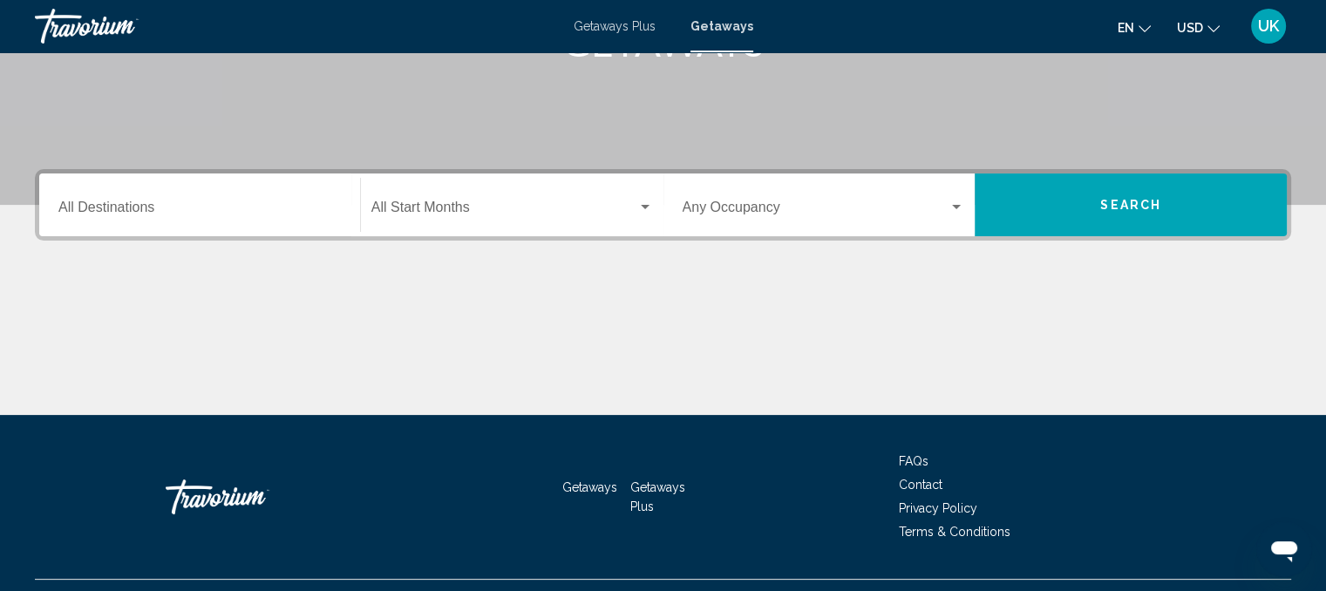
scroll to position [349, 0]
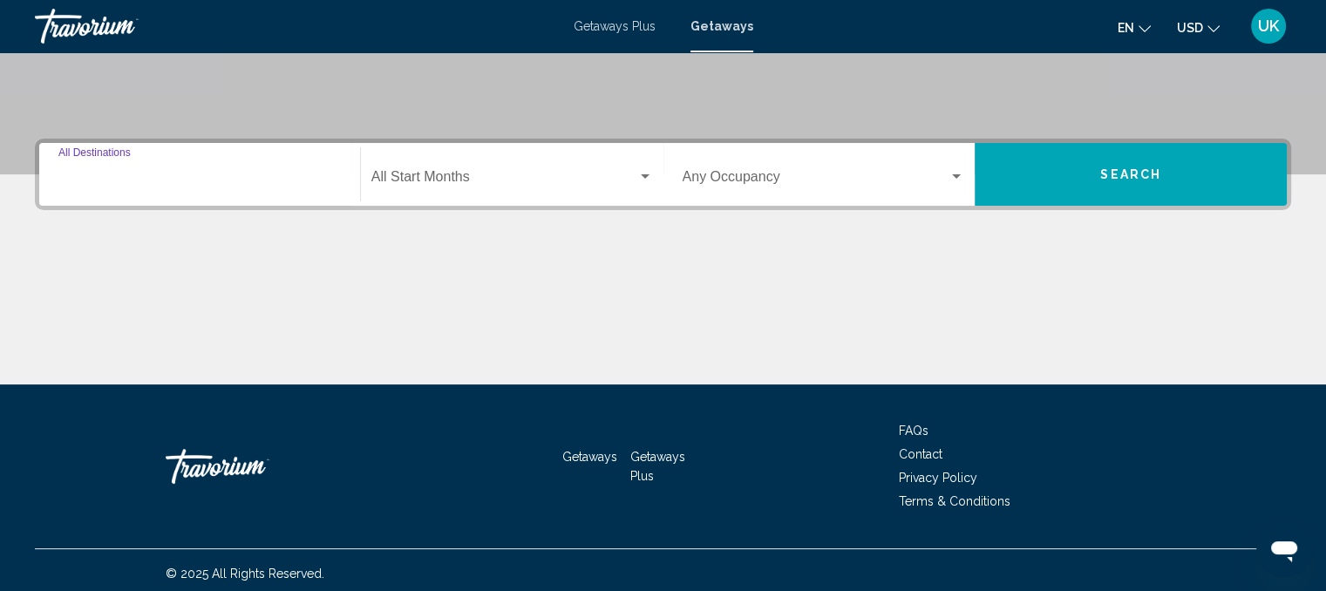
click at [67, 178] on input "Destination All Destinations" at bounding box center [199, 181] width 282 height 16
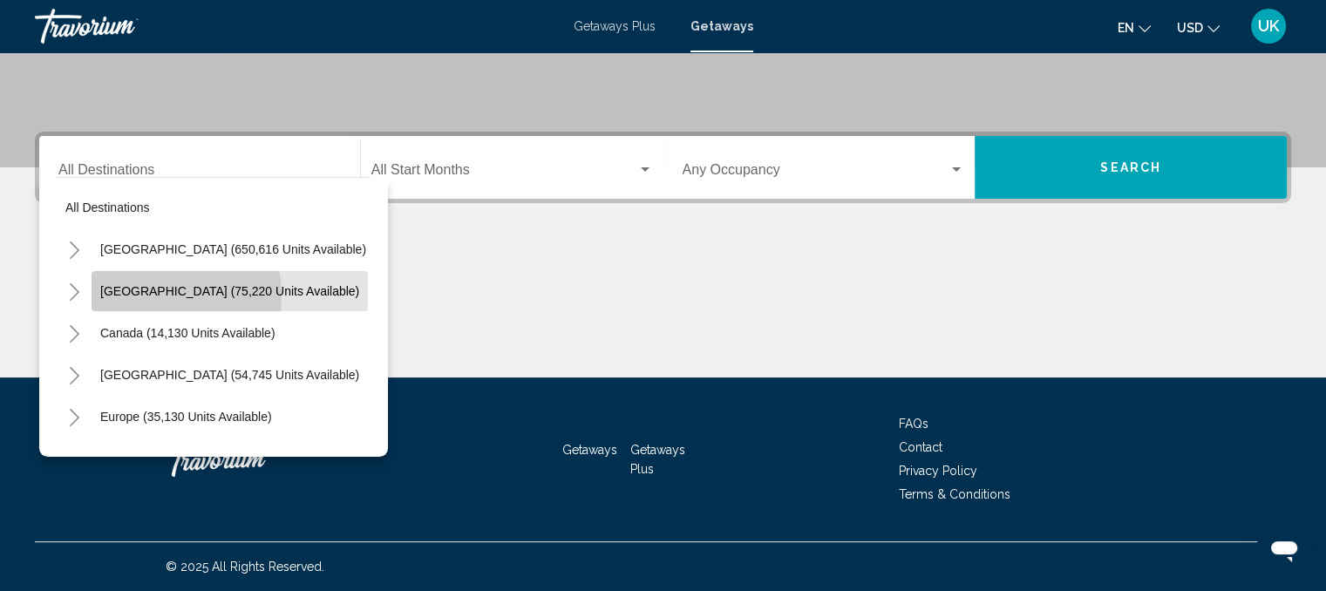
click at [150, 295] on span "Mexico (75,220 units available)" at bounding box center [229, 291] width 259 height 14
type input "**********"
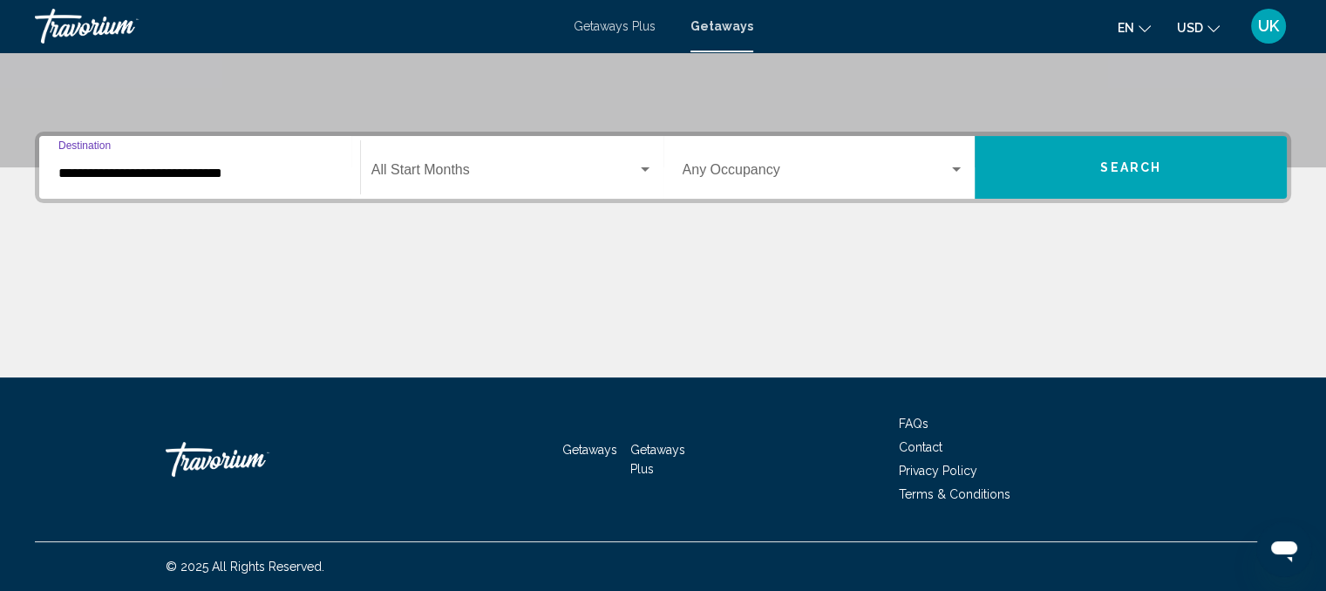
click at [645, 168] on div "Search widget" at bounding box center [645, 169] width 9 height 4
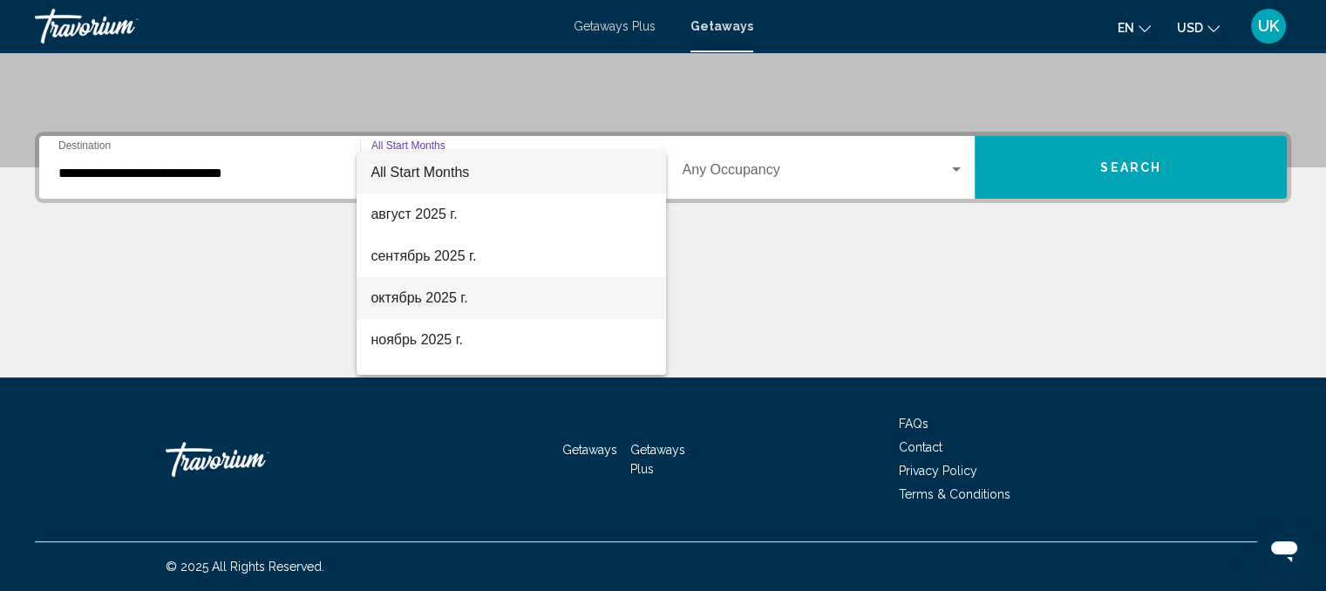
click at [422, 299] on span "октябрь 2025 г." at bounding box center [511, 298] width 282 height 42
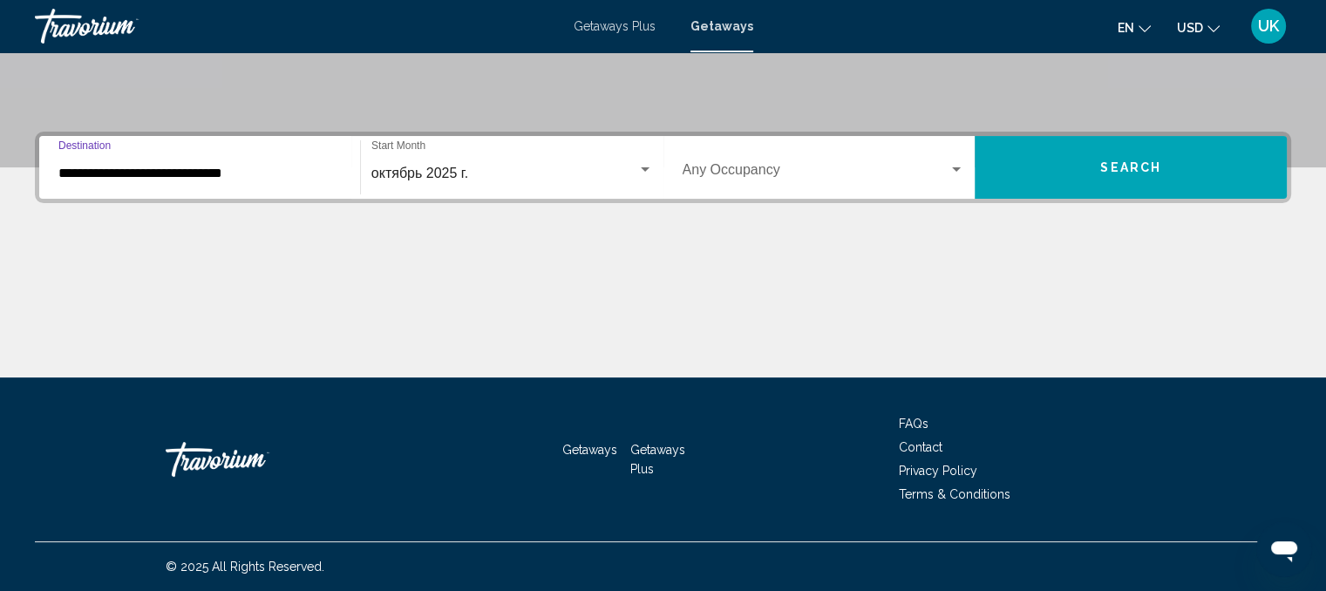
click at [278, 174] on input "**********" at bounding box center [199, 174] width 282 height 16
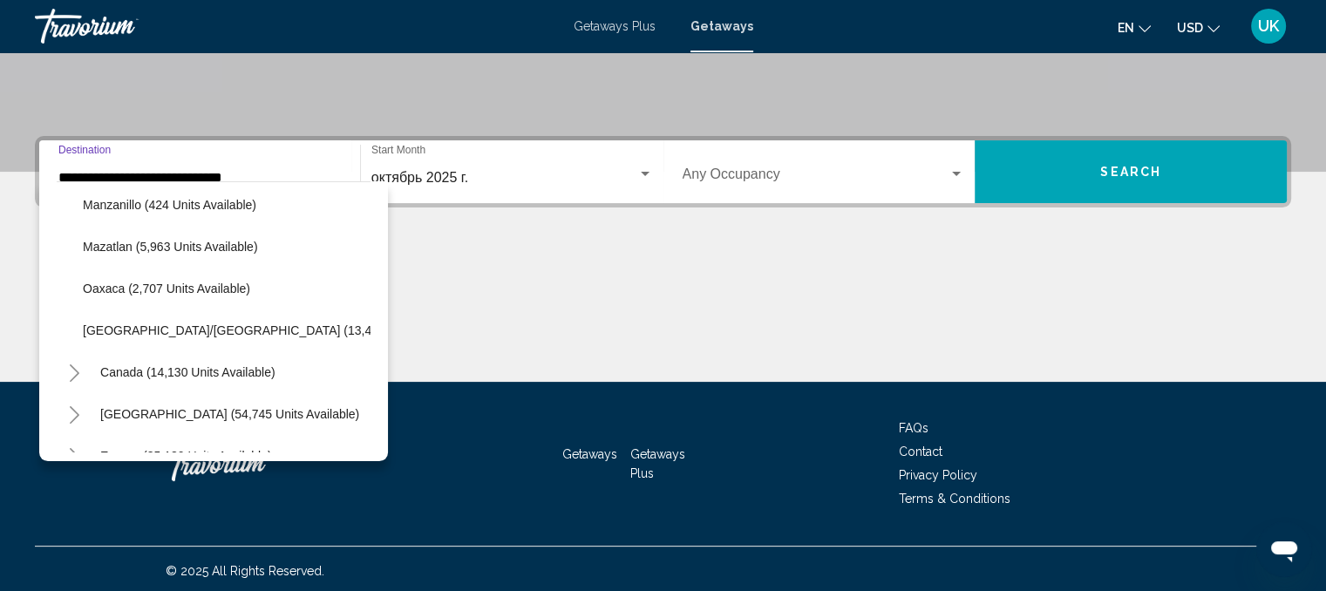
scroll to position [349, 0]
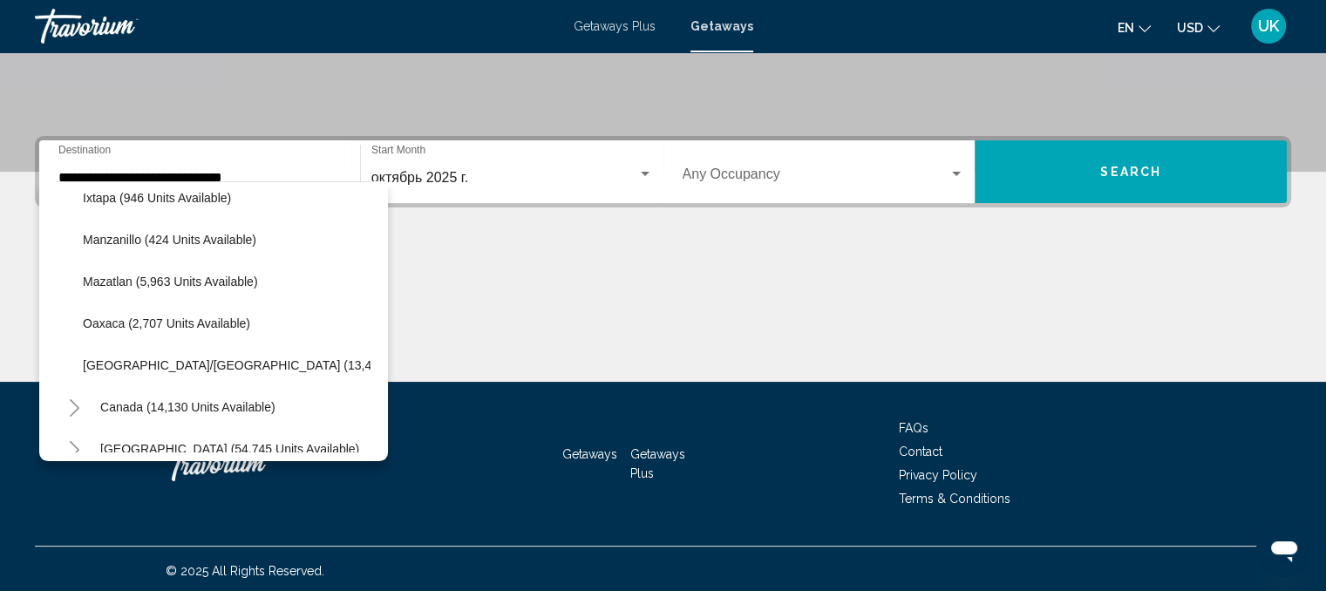
click at [520, 245] on div "**********" at bounding box center [663, 259] width 1326 height 246
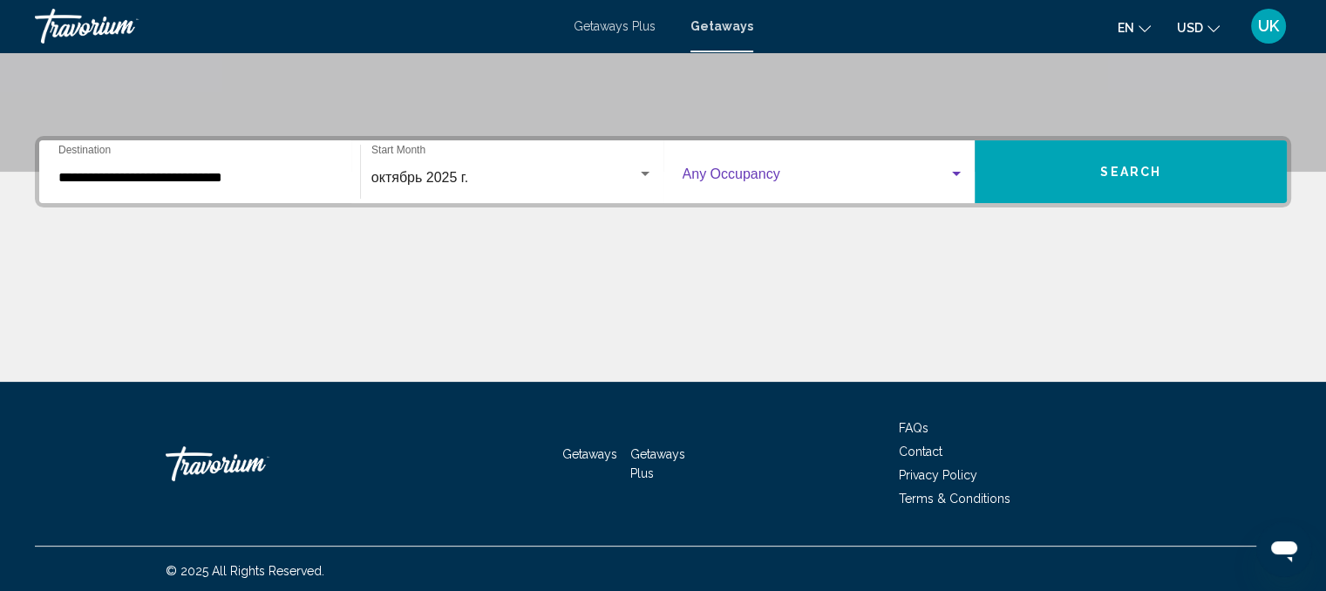
click at [951, 175] on div "Search widget" at bounding box center [956, 174] width 16 height 14
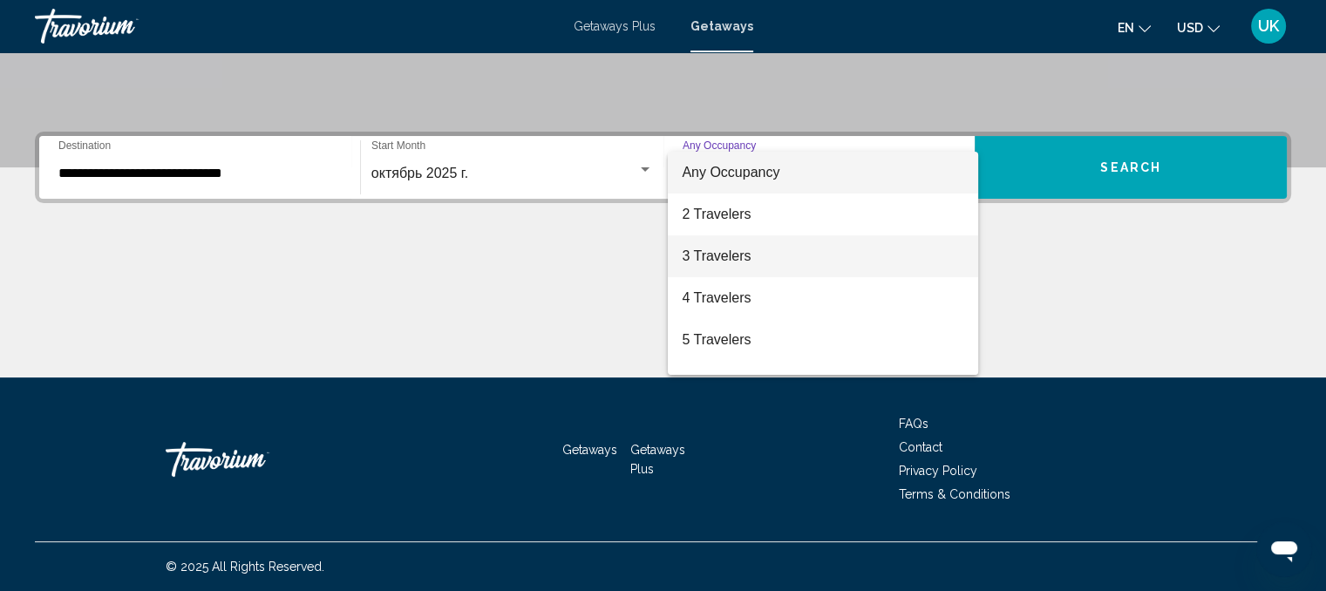
click at [719, 257] on span "3 Travelers" at bounding box center [823, 256] width 282 height 42
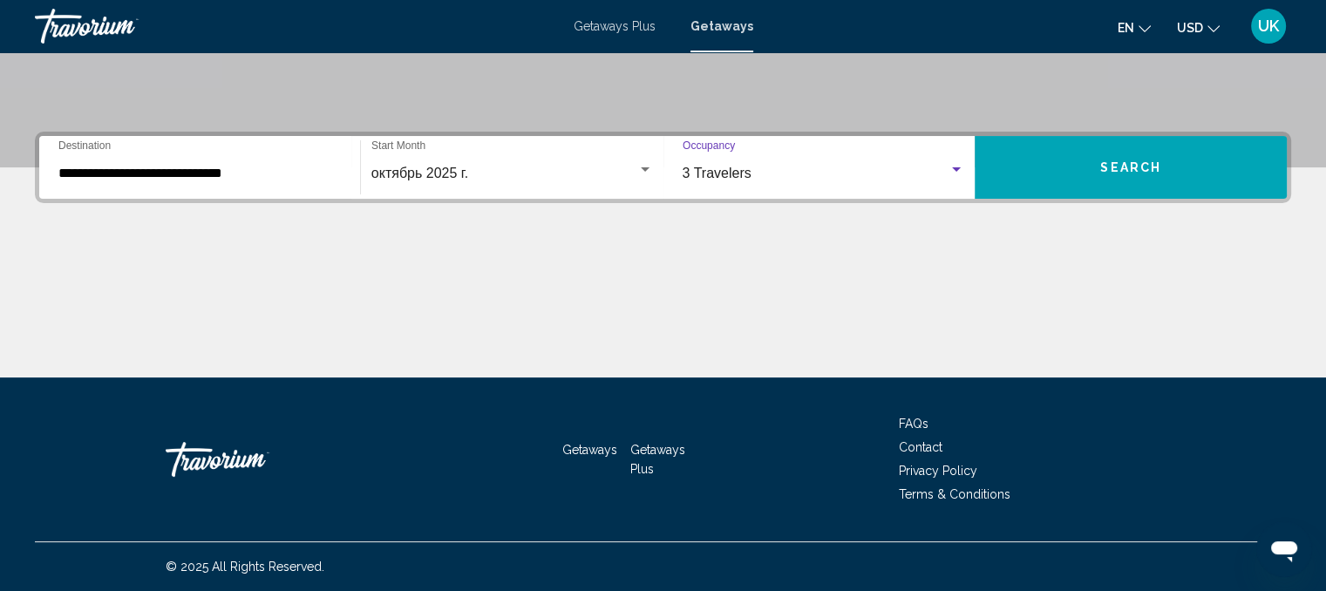
click at [1138, 166] on span "Search" at bounding box center [1130, 168] width 61 height 14
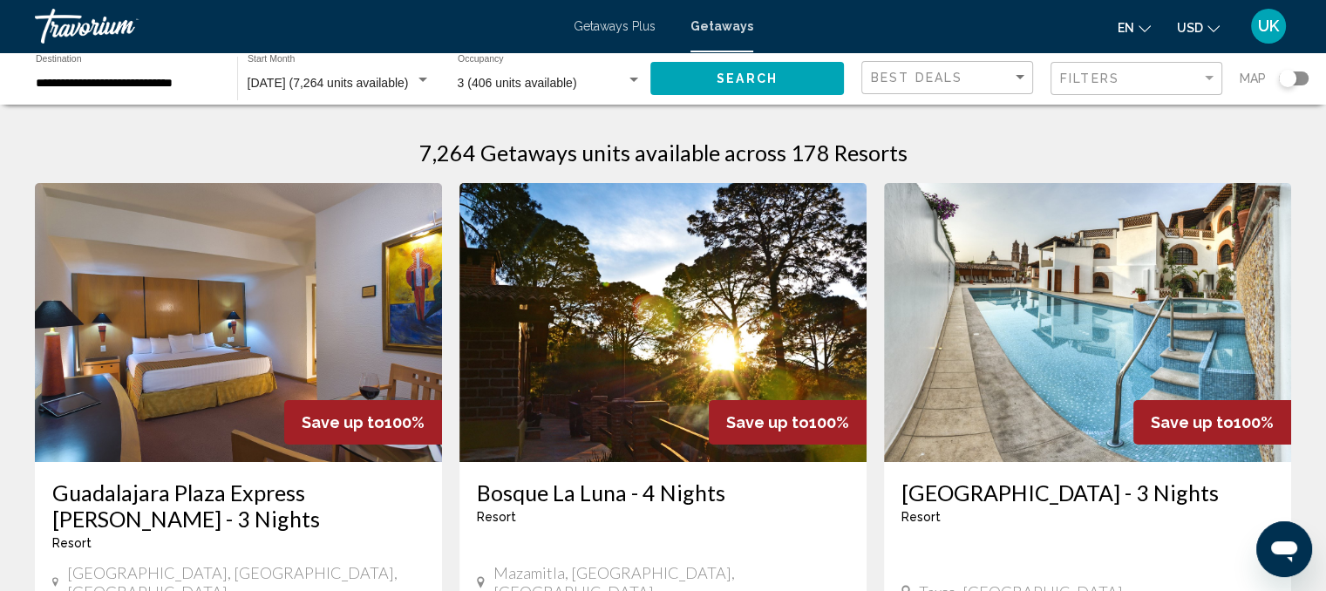
click at [230, 402] on img "Main content" at bounding box center [238, 322] width 407 height 279
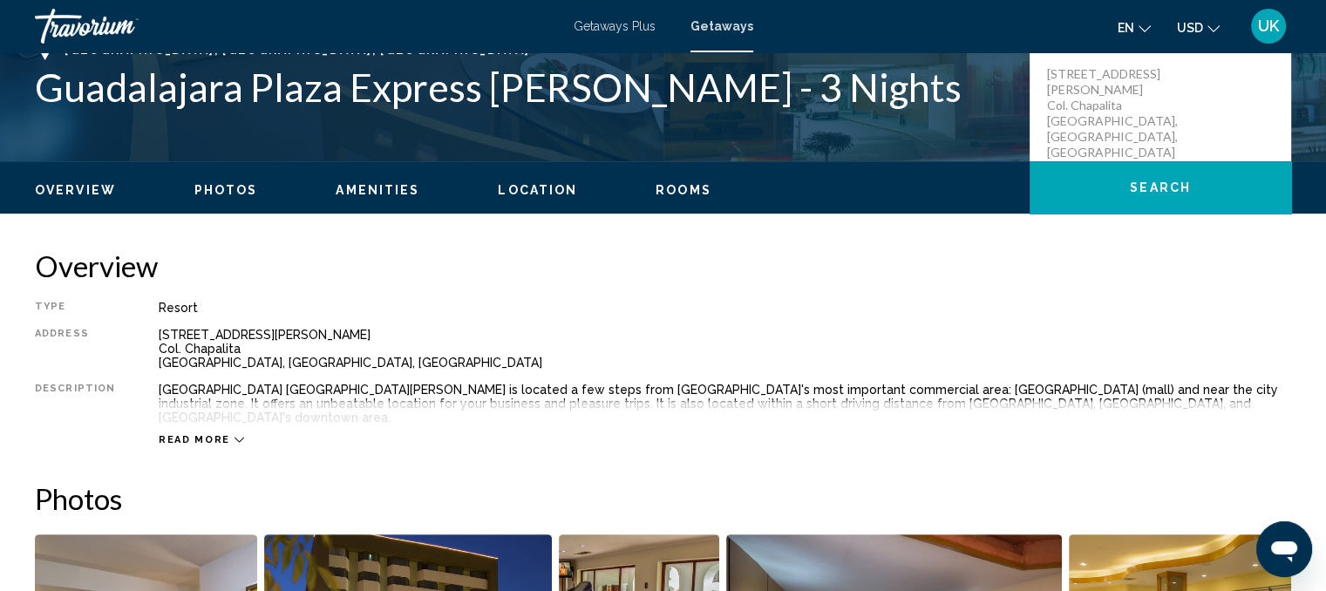
scroll to position [454, 0]
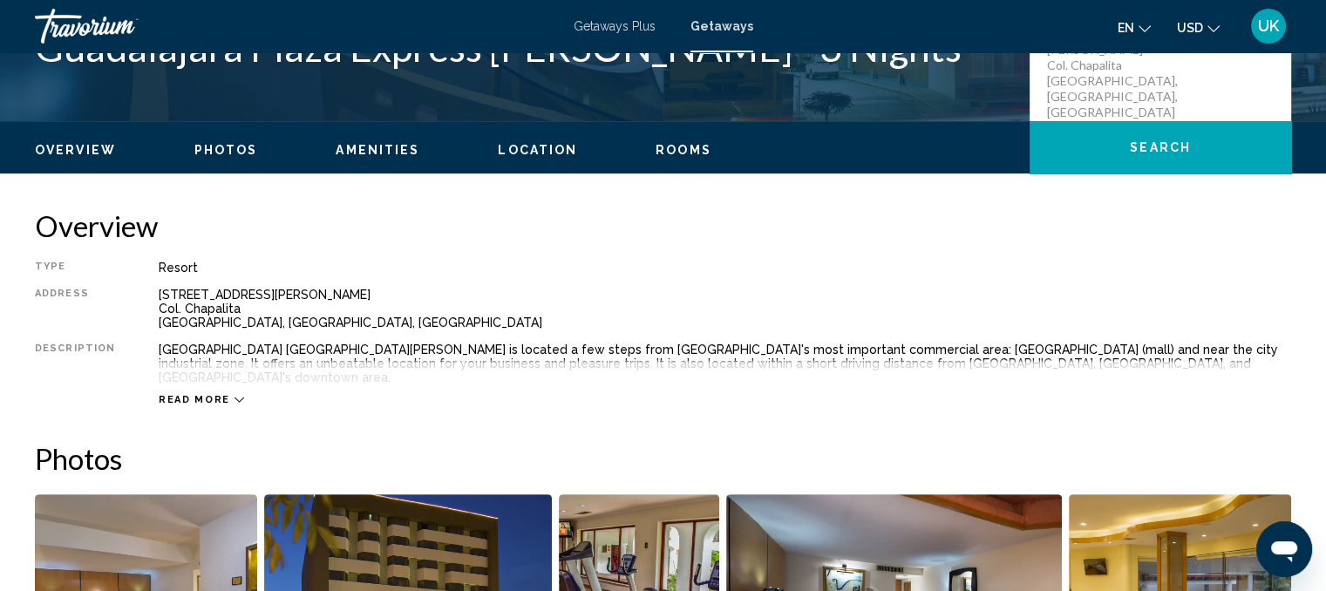
click at [234, 397] on icon "Main content" at bounding box center [239, 399] width 10 height 5
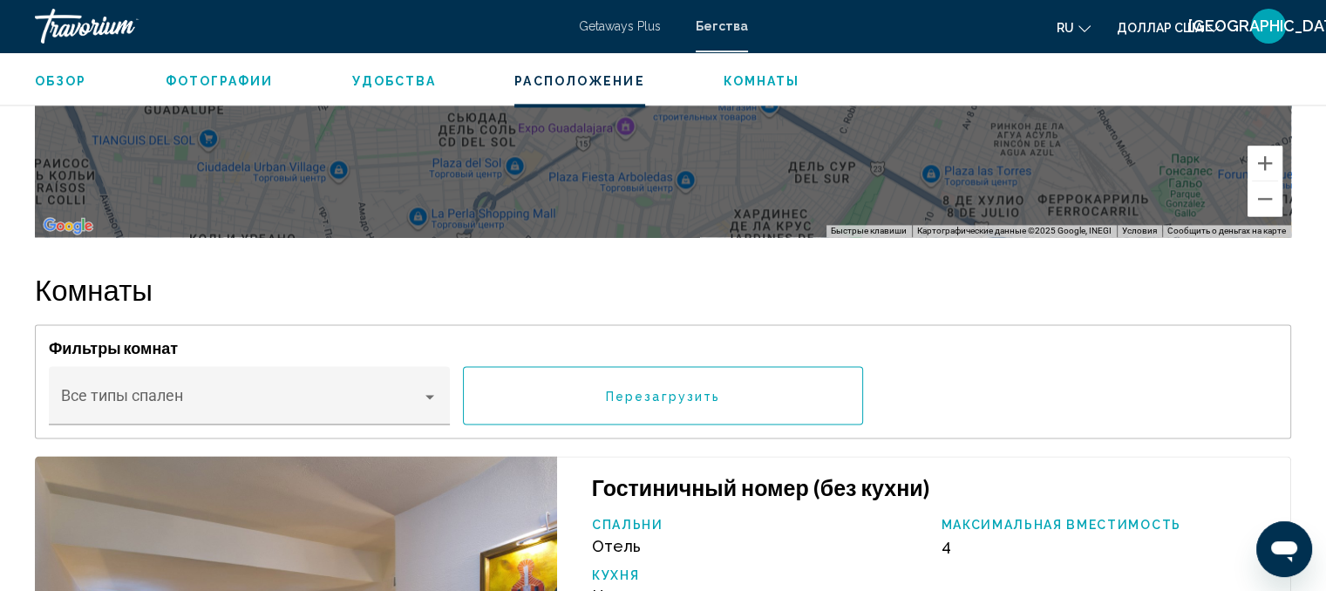
scroll to position [2633, 0]
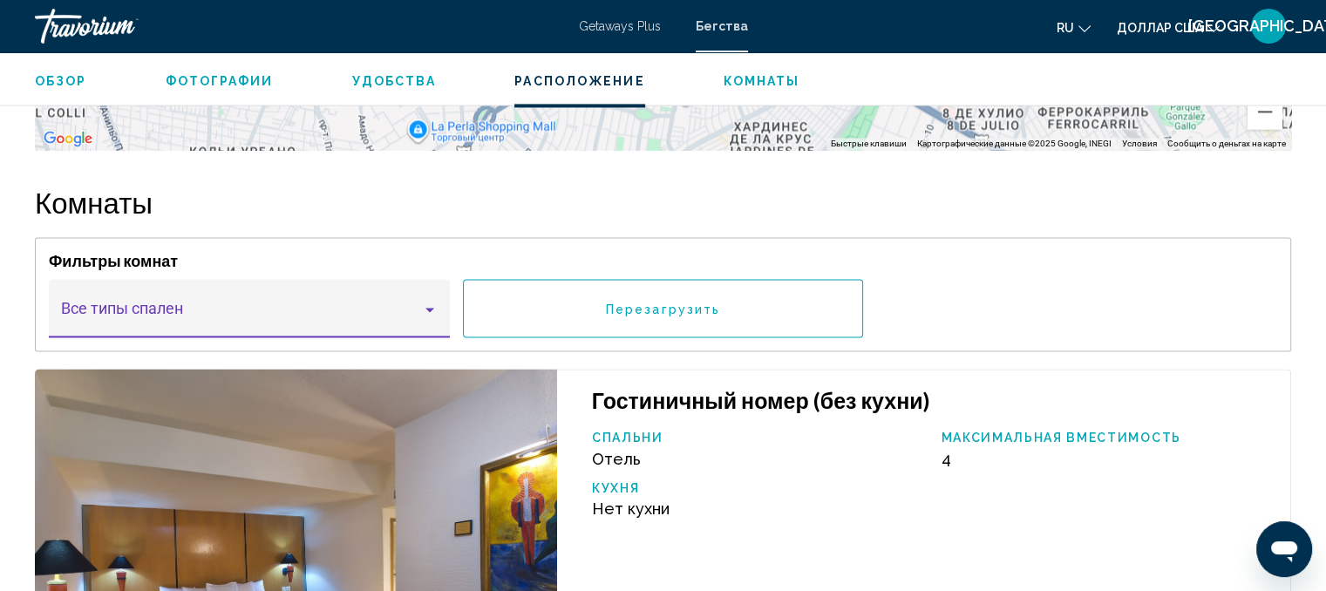
click at [427, 310] on div "Основное содержание" at bounding box center [430, 309] width 16 height 14
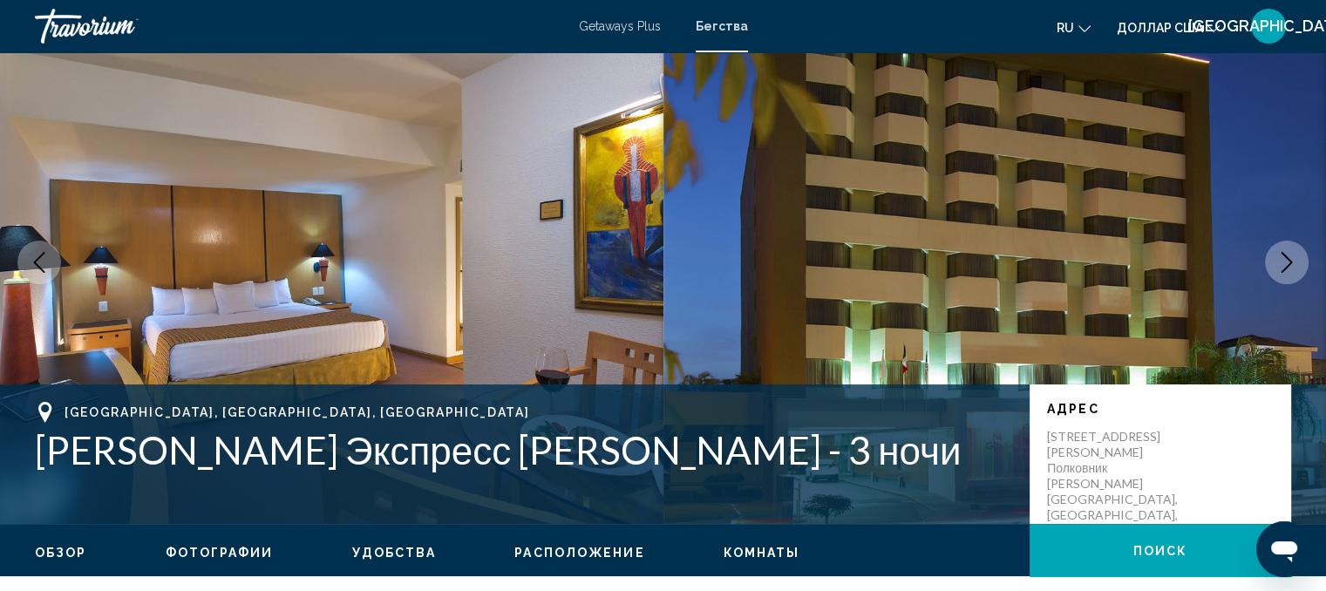
scroll to position [0, 0]
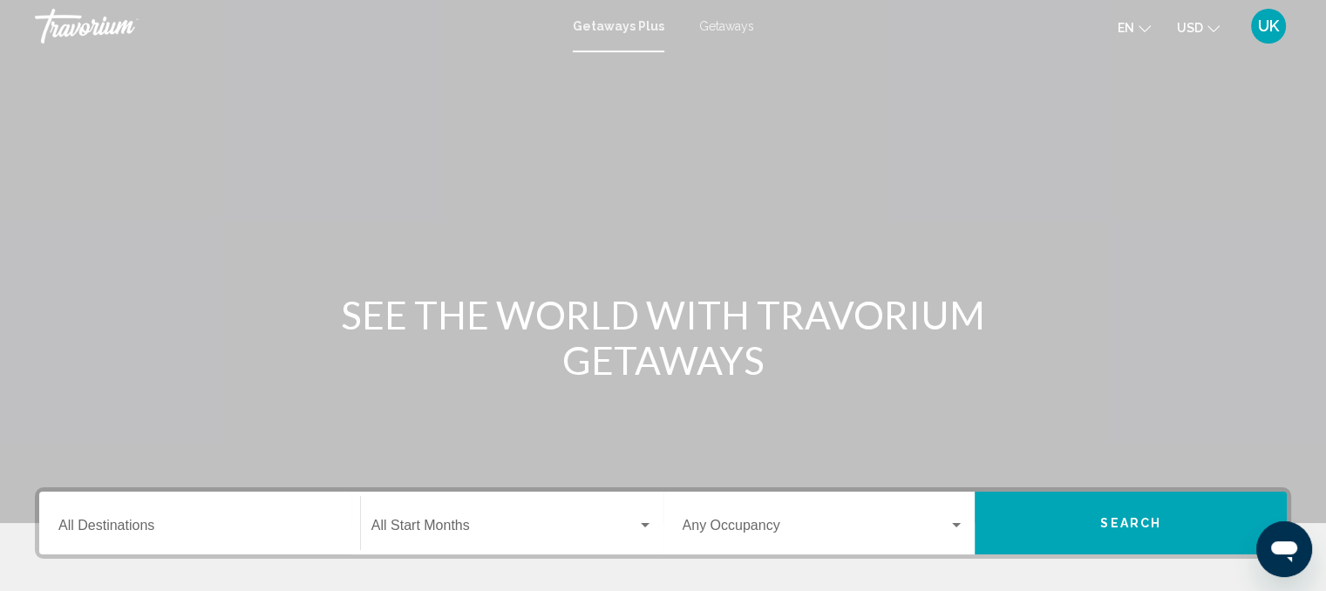
click at [719, 31] on span "Getaways" at bounding box center [726, 26] width 55 height 14
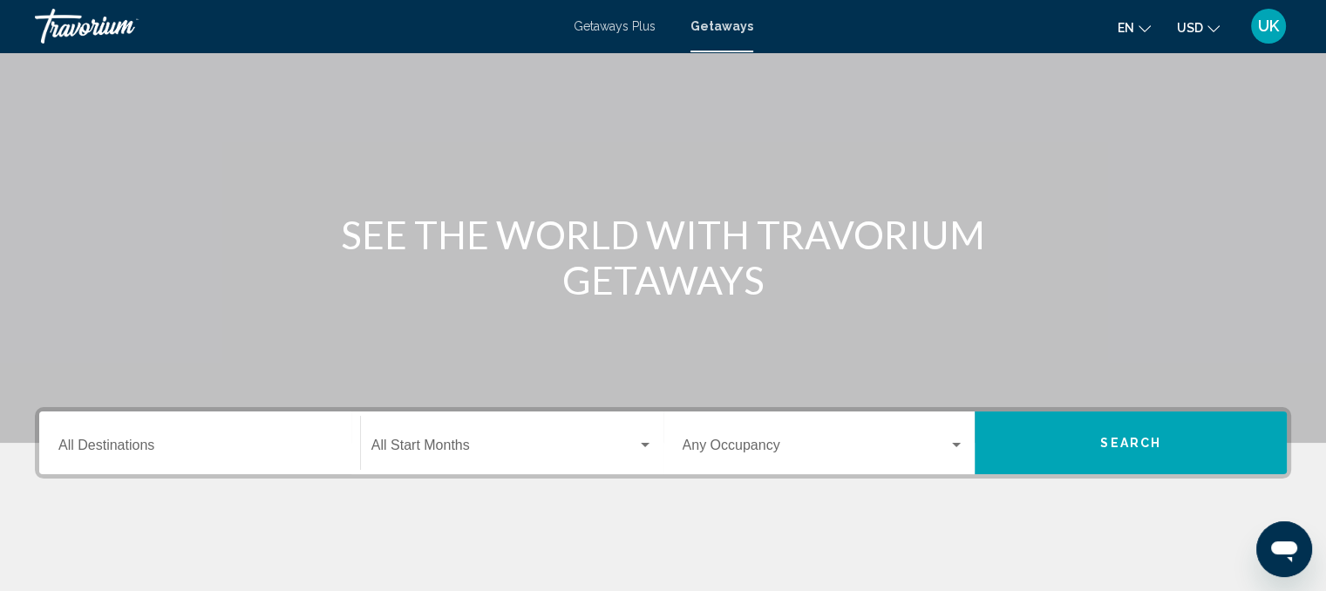
scroll to position [174, 0]
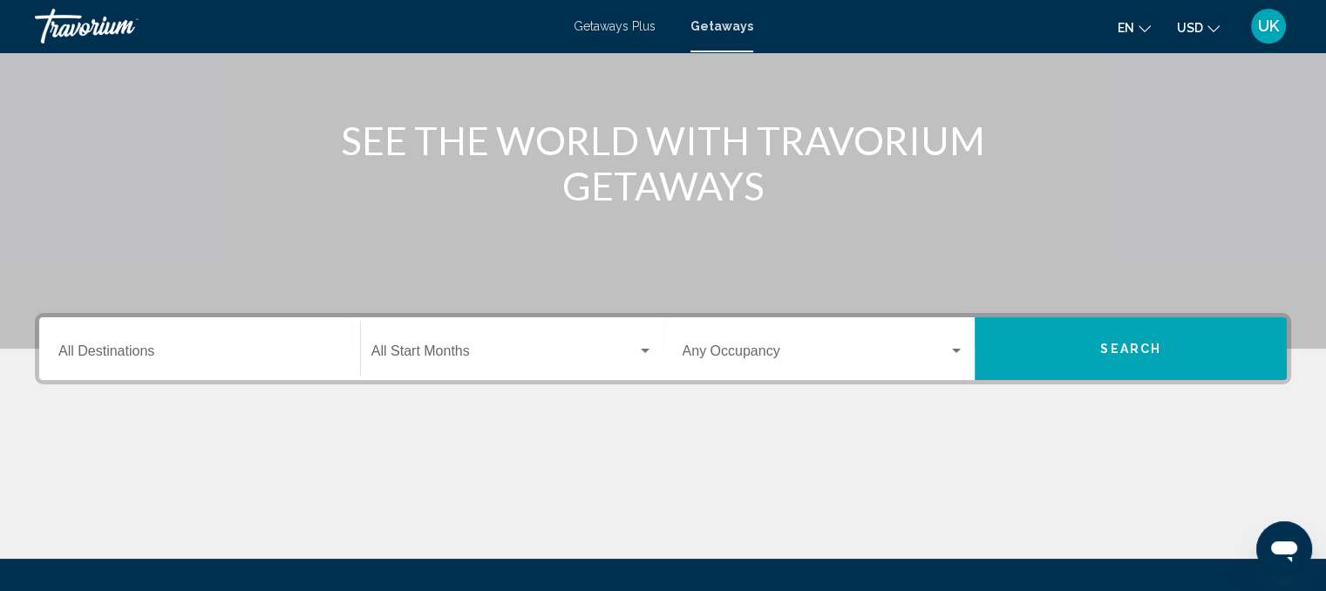
click at [952, 356] on div "Search widget" at bounding box center [956, 351] width 16 height 14
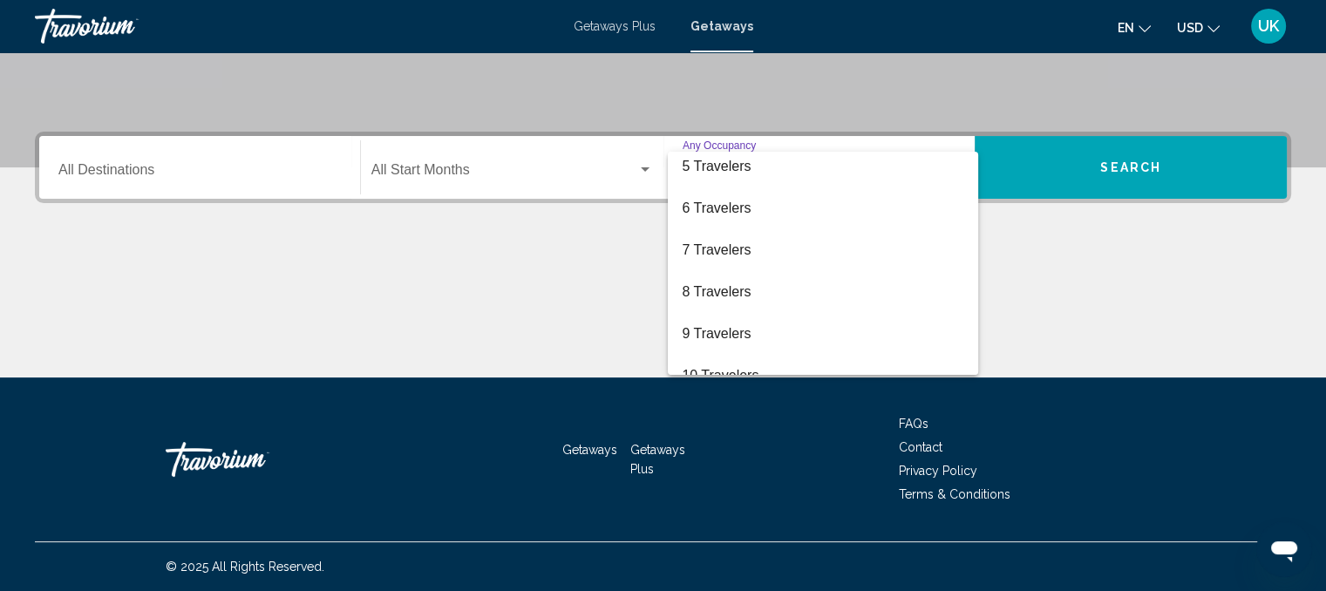
scroll to position [176, 0]
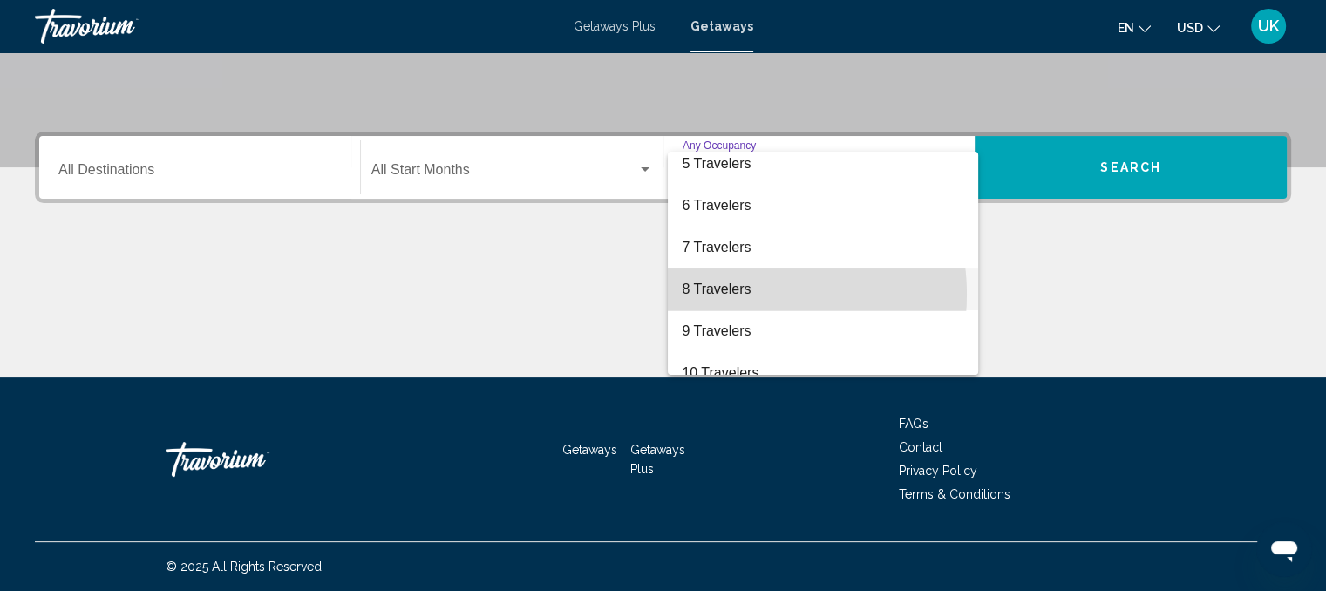
click at [732, 294] on span "8 Travelers" at bounding box center [823, 289] width 282 height 42
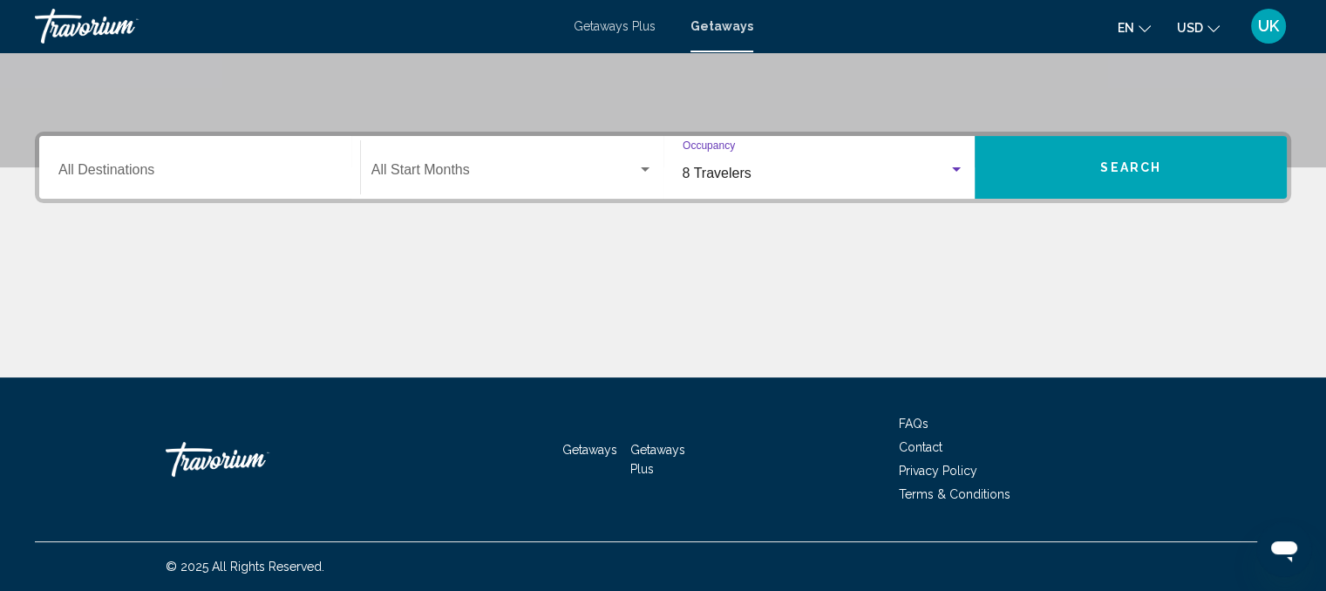
click at [641, 172] on div "Search widget" at bounding box center [645, 170] width 16 height 14
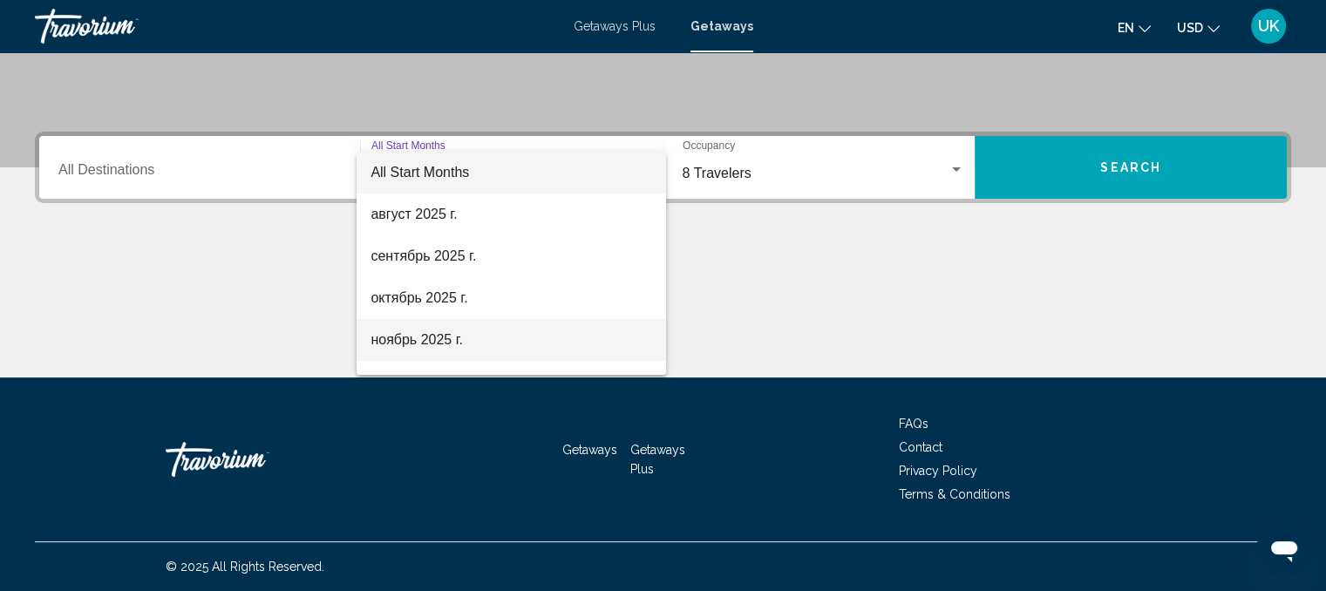
click at [397, 343] on span "ноябрь 2025 г." at bounding box center [511, 340] width 282 height 42
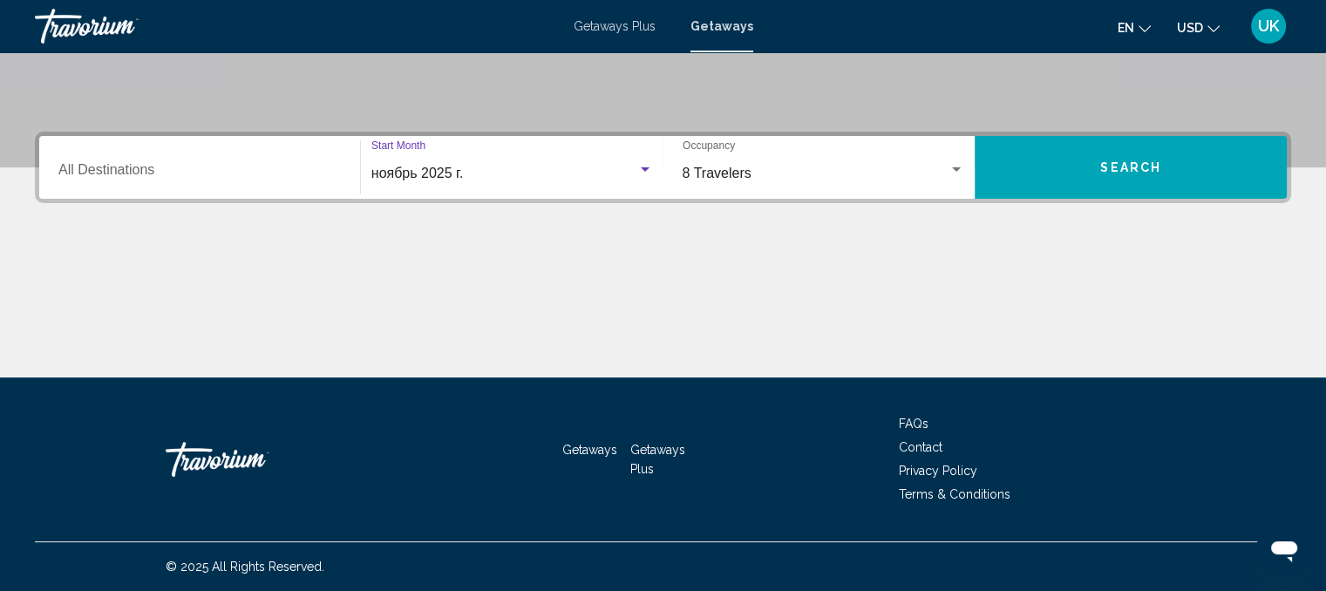
click at [207, 166] on input "Destination All Destinations" at bounding box center [199, 174] width 282 height 16
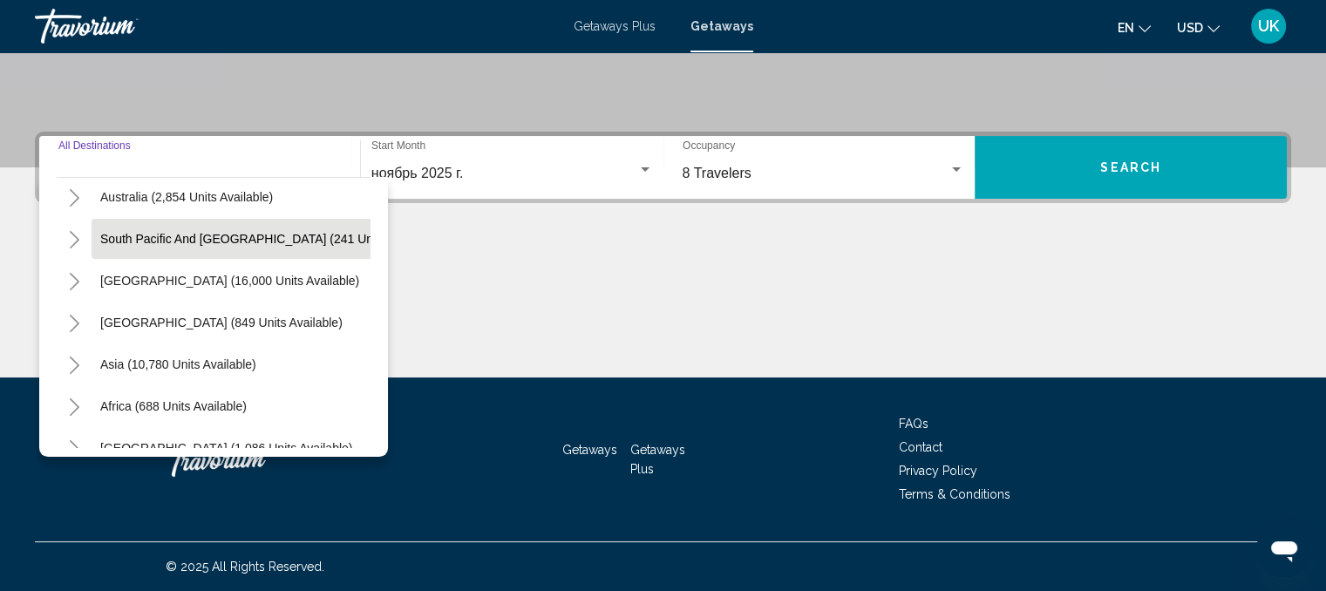
scroll to position [295, 0]
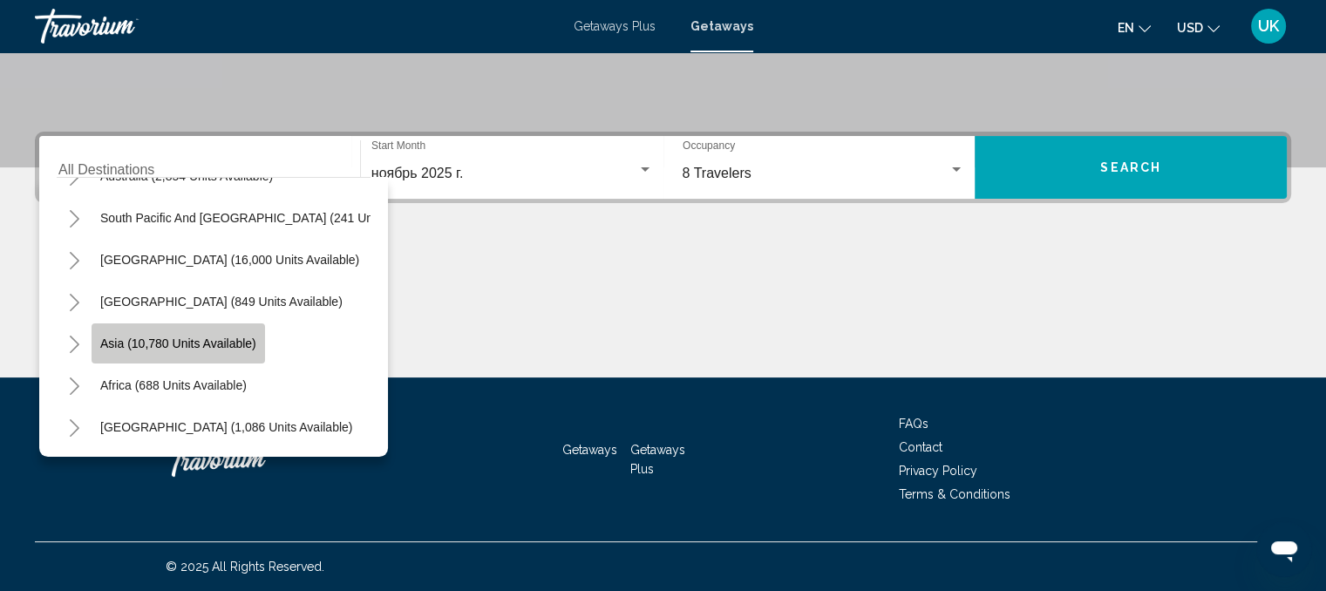
click at [163, 336] on span "Asia (10,780 units available)" at bounding box center [178, 343] width 156 height 14
type input "**********"
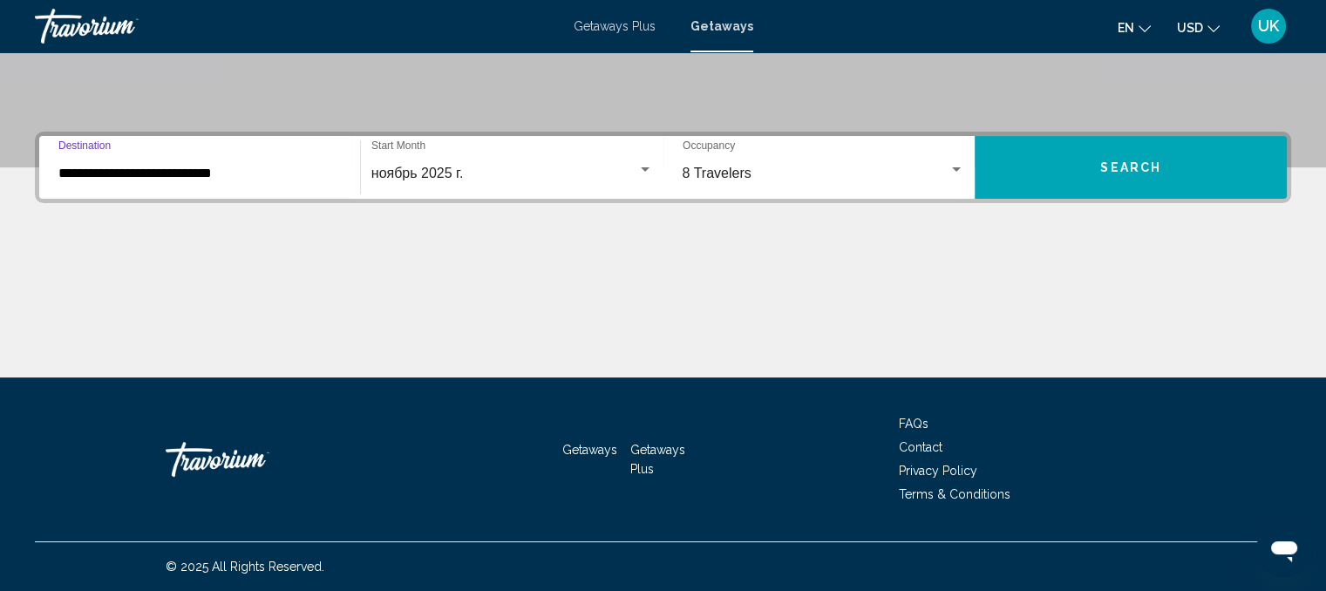
click at [1103, 165] on span "Search" at bounding box center [1130, 168] width 61 height 14
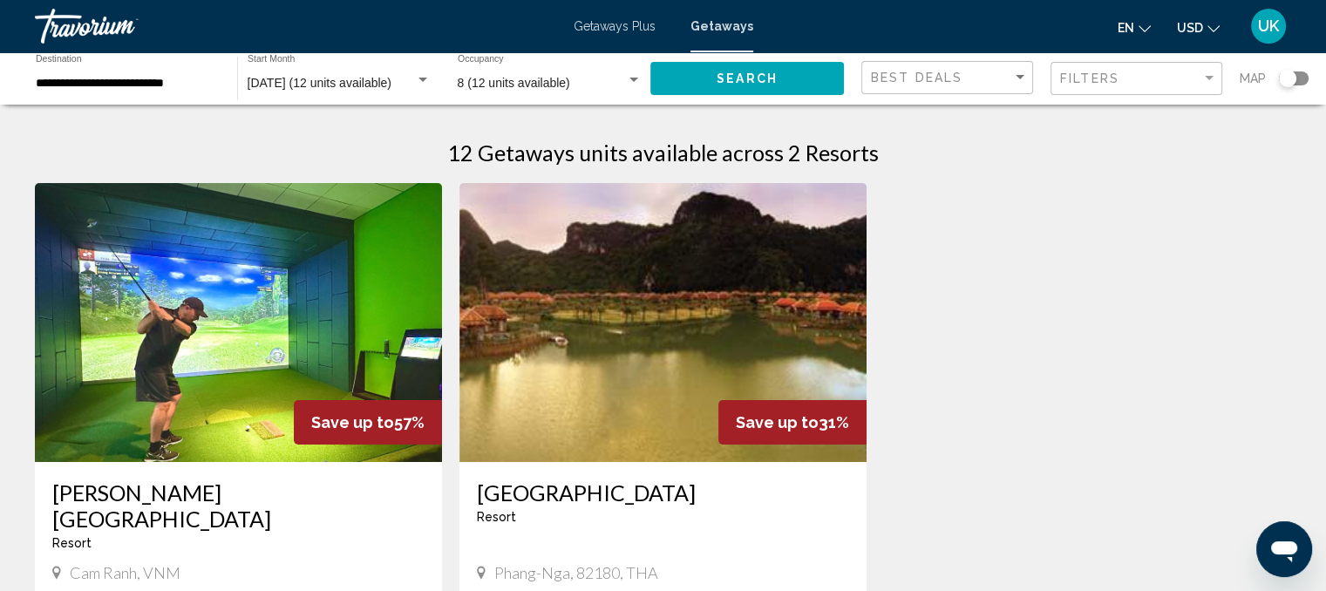
scroll to position [87, 0]
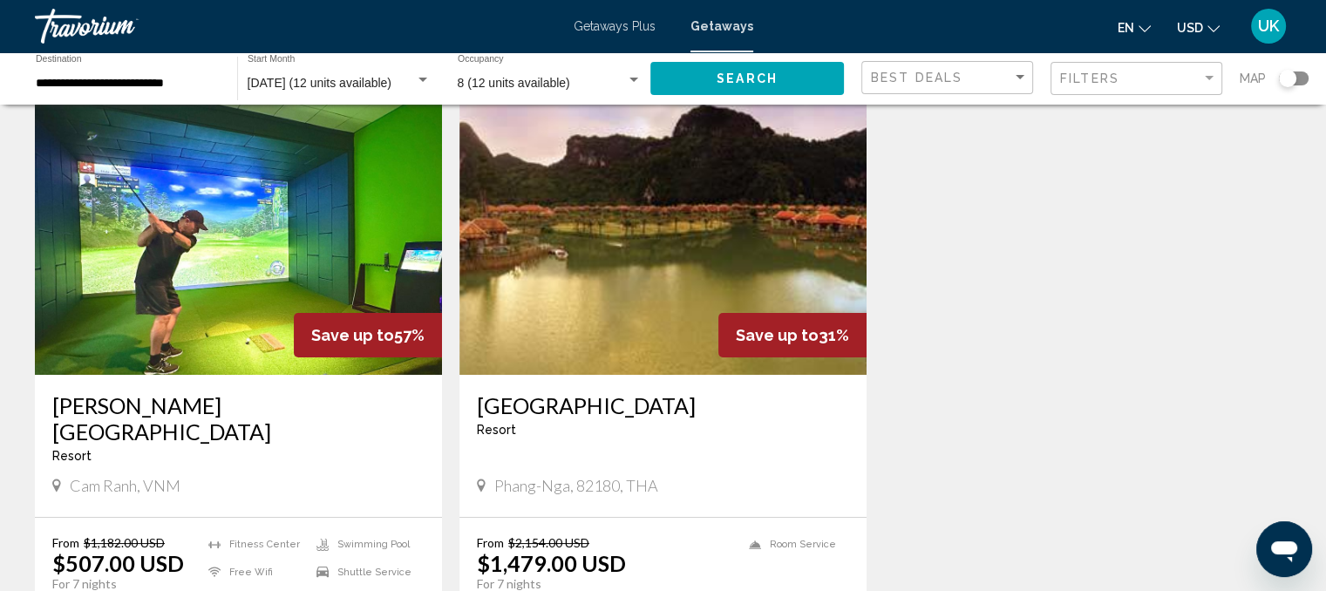
click at [658, 279] on img "Main content" at bounding box center [662, 235] width 407 height 279
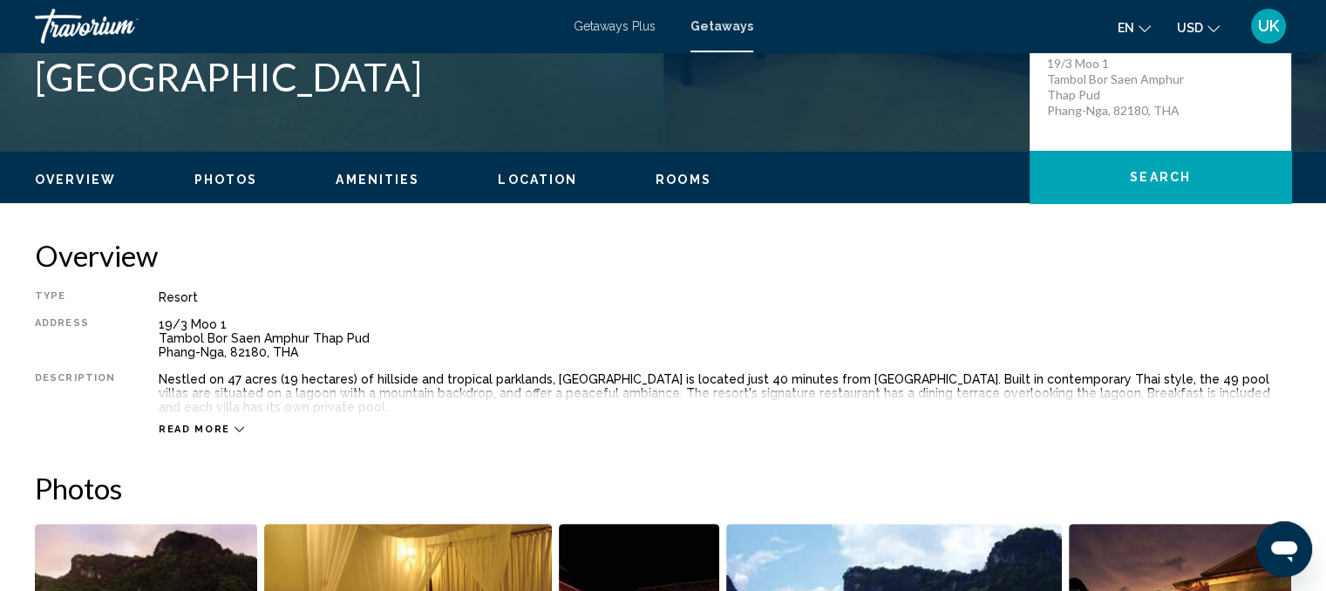
scroll to position [453, 0]
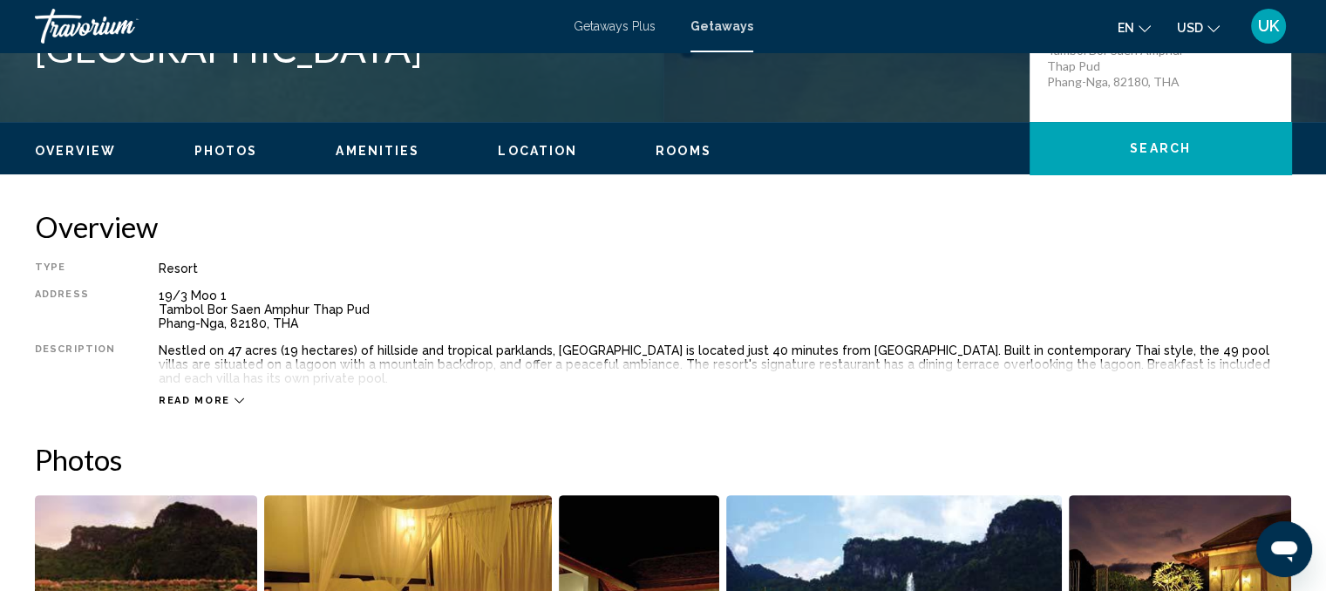
click at [234, 396] on icon "Main content" at bounding box center [239, 401] width 10 height 10
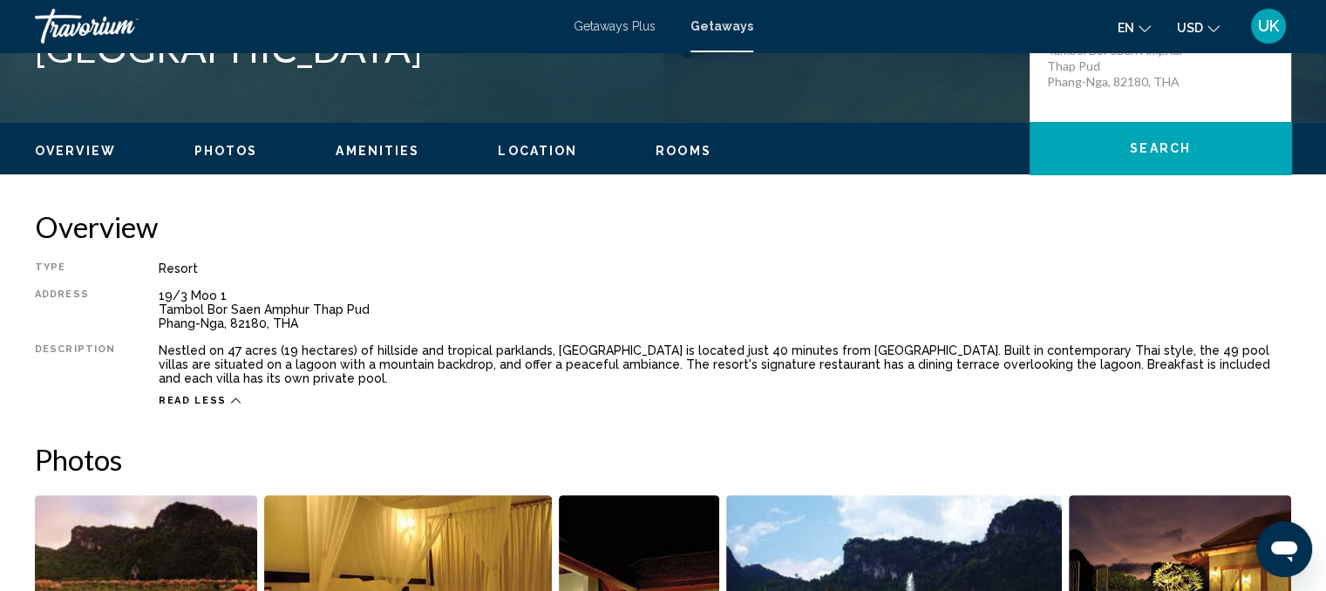
click at [231, 399] on icon "Main content" at bounding box center [236, 401] width 10 height 10
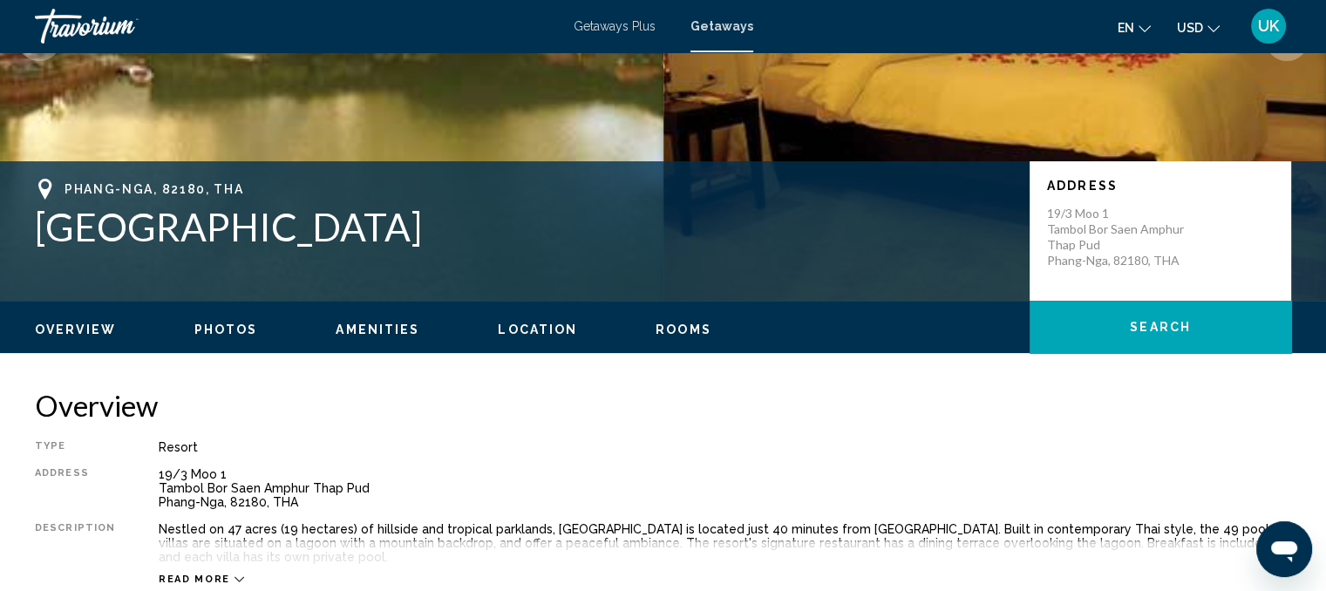
scroll to position [531, 0]
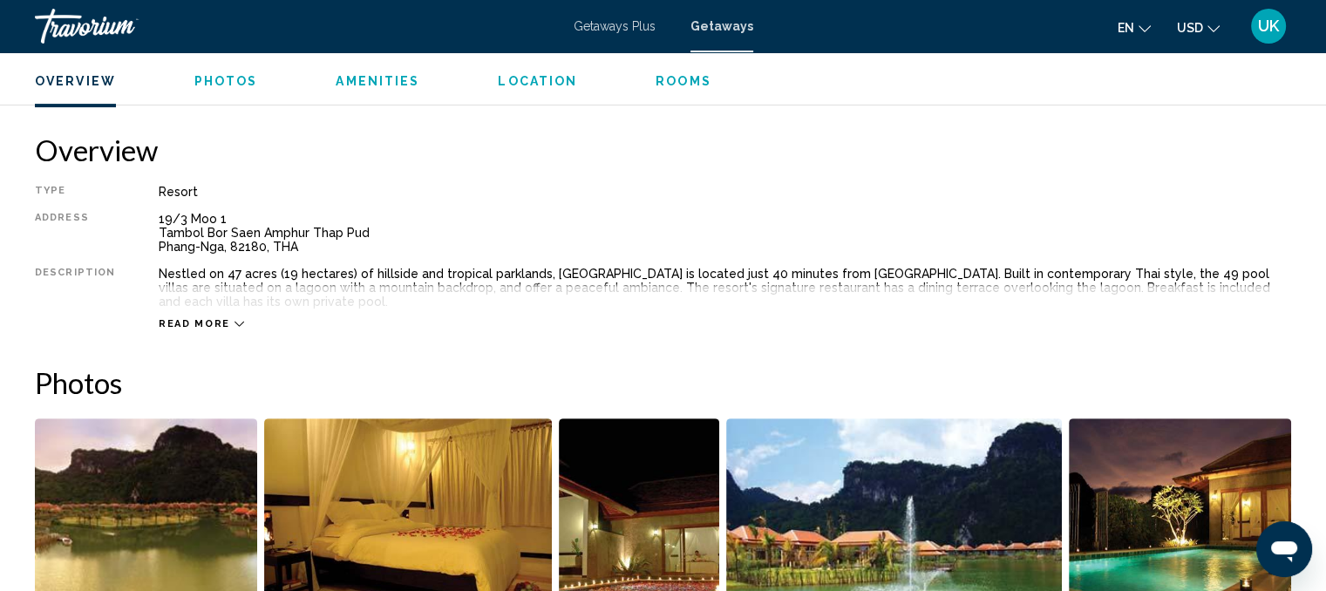
click at [221, 325] on div "Read more" at bounding box center [201, 323] width 85 height 11
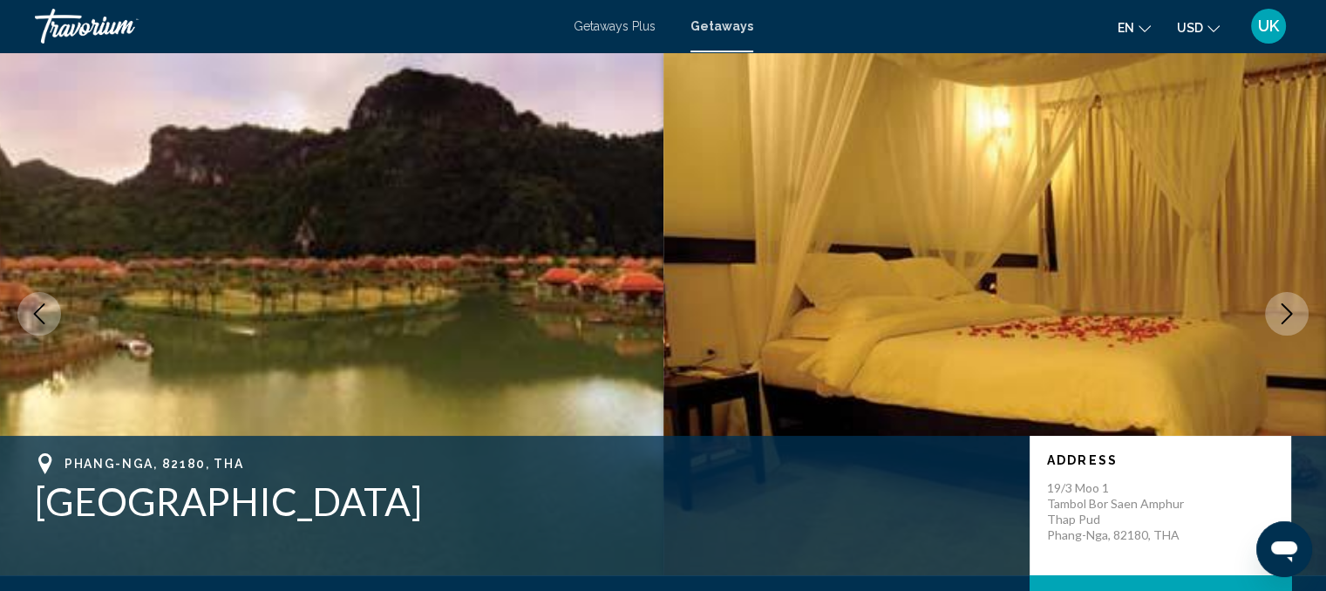
scroll to position [0, 0]
click at [1018, 537] on div "Phang-Nga, 82180, THA Bor Saen Villa Resort Address 19/3 Moo 1 Tambol Bor Saen …" at bounding box center [663, 505] width 1326 height 105
